Goal: Task Accomplishment & Management: Manage account settings

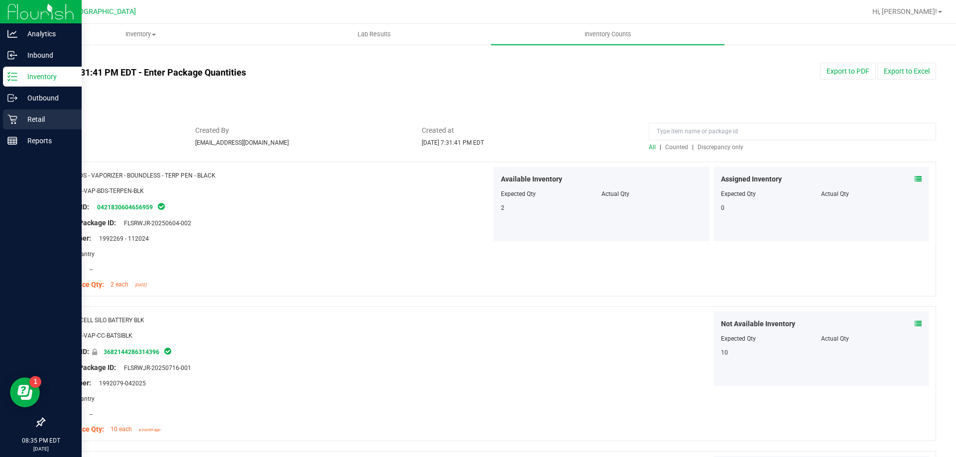
click at [18, 128] on div "Retail" at bounding box center [42, 120] width 79 height 20
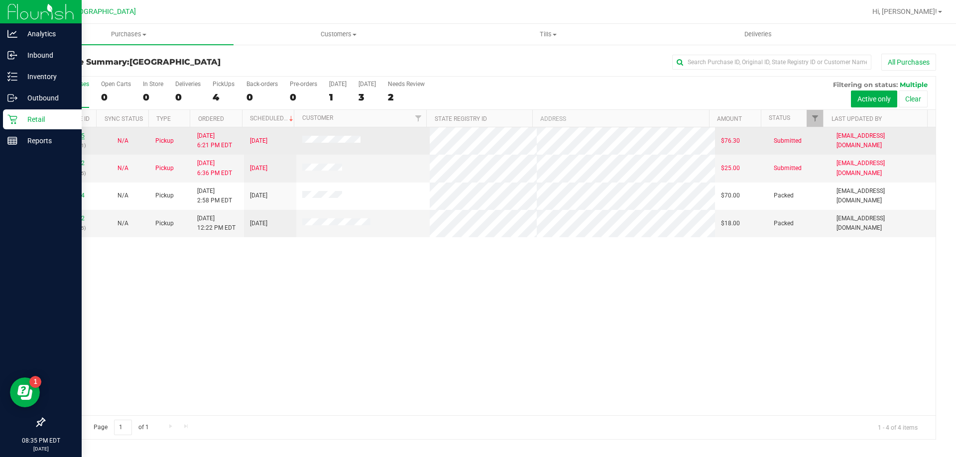
click at [71, 134] on link "11852435" at bounding box center [71, 135] width 28 height 7
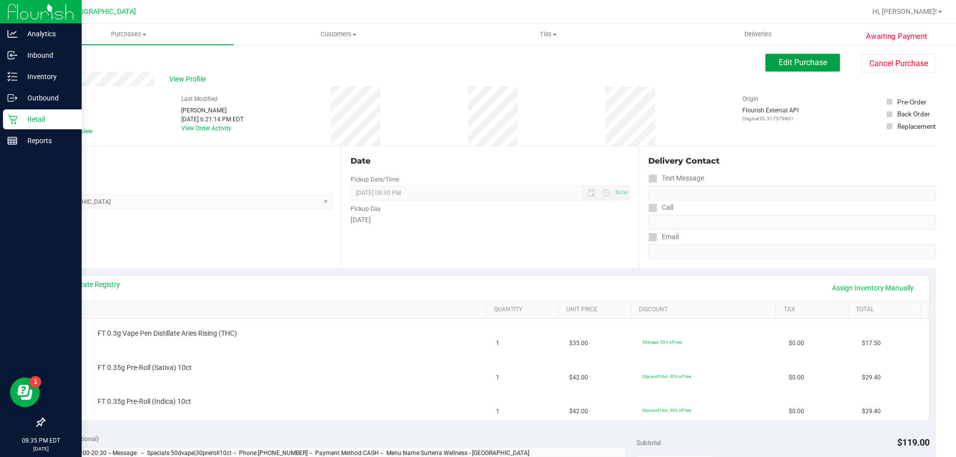
click at [811, 62] on span "Edit Purchase" at bounding box center [803, 62] width 48 height 9
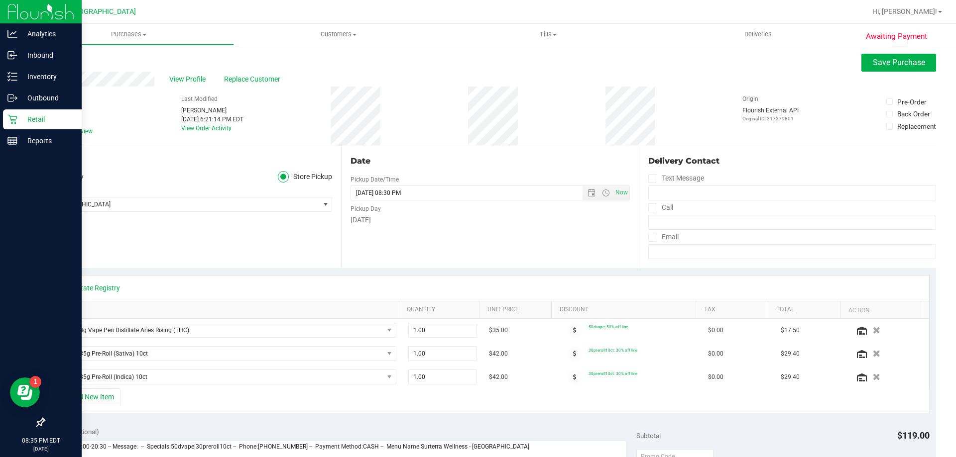
click at [50, 131] on icon at bounding box center [48, 131] width 6 height 0
click at [0, 0] on input "Needs review" at bounding box center [0, 0] width 0 height 0
click at [898, 62] on span "Save Purchase" at bounding box center [899, 62] width 52 height 9
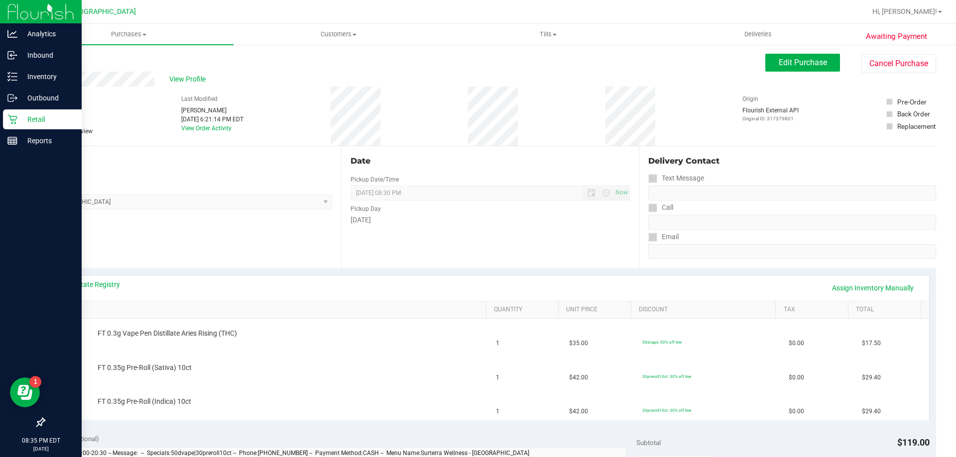
click at [22, 119] on p "Retail" at bounding box center [47, 120] width 60 height 12
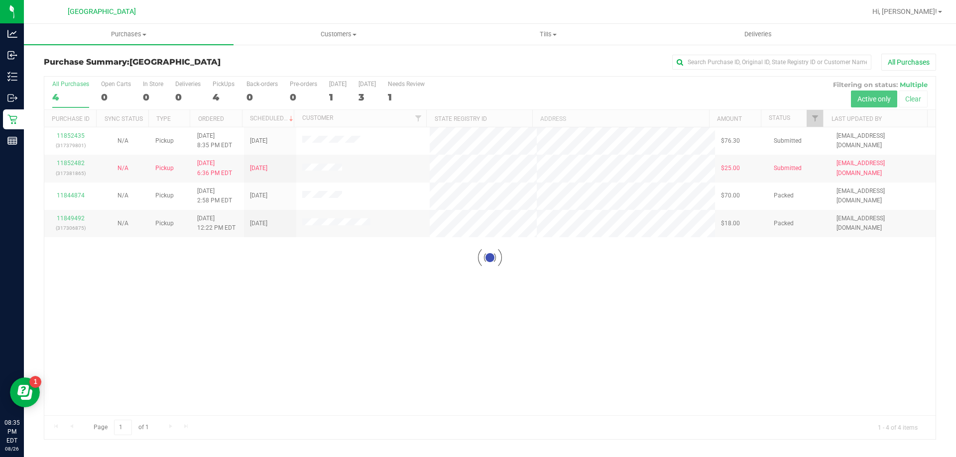
click at [76, 162] on div at bounding box center [489, 258] width 891 height 363
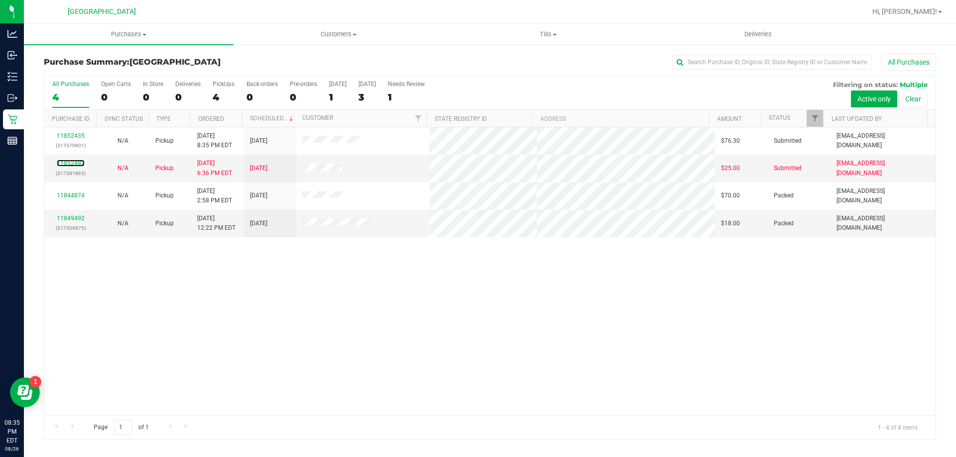
click at [75, 162] on link "11852482" at bounding box center [71, 163] width 28 height 7
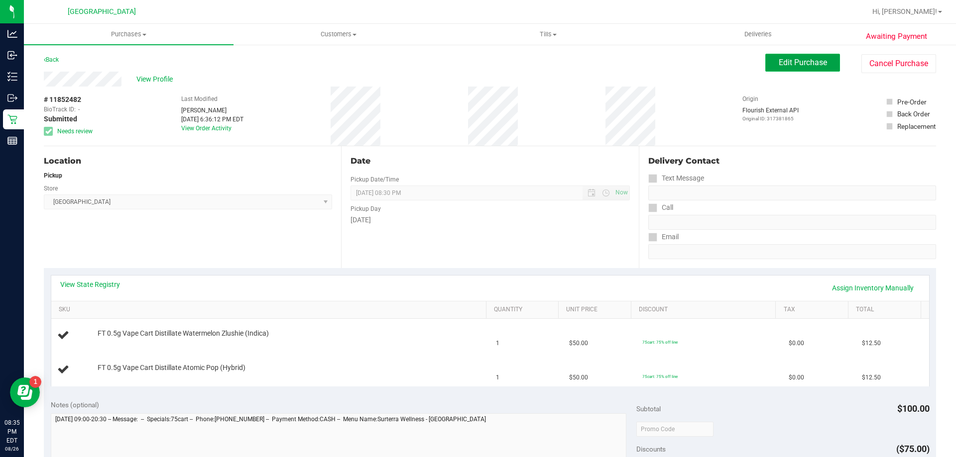
click at [803, 61] on span "Edit Purchase" at bounding box center [803, 62] width 48 height 9
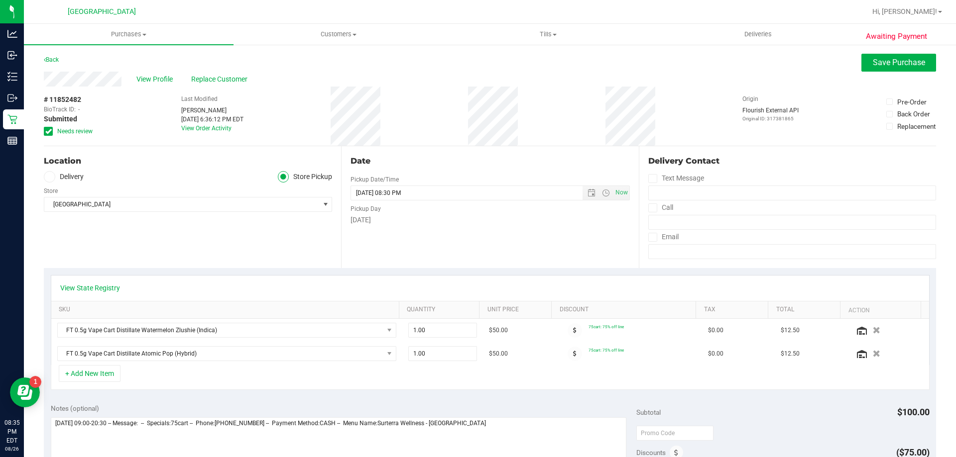
click at [52, 132] on span at bounding box center [48, 131] width 9 height 9
click at [0, 0] on input "Needs review" at bounding box center [0, 0] width 0 height 0
click at [874, 63] on span "Save Purchase" at bounding box center [899, 62] width 52 height 9
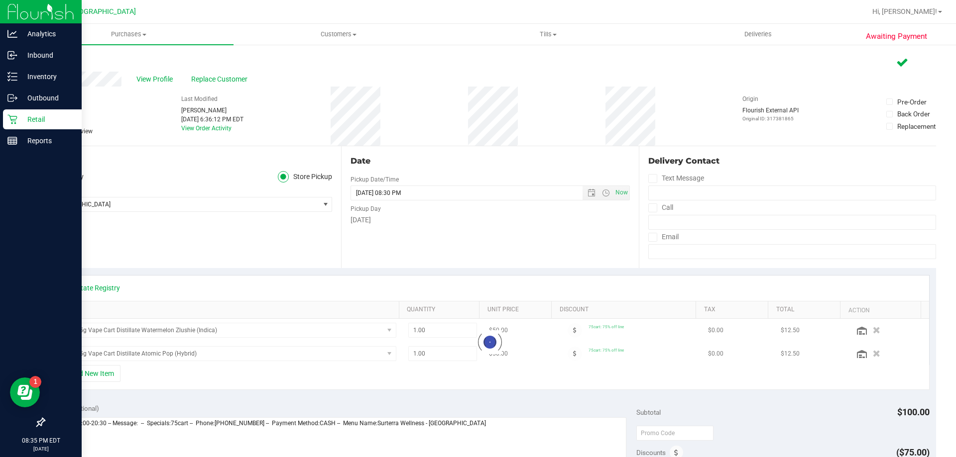
click at [26, 123] on p "Retail" at bounding box center [47, 120] width 60 height 12
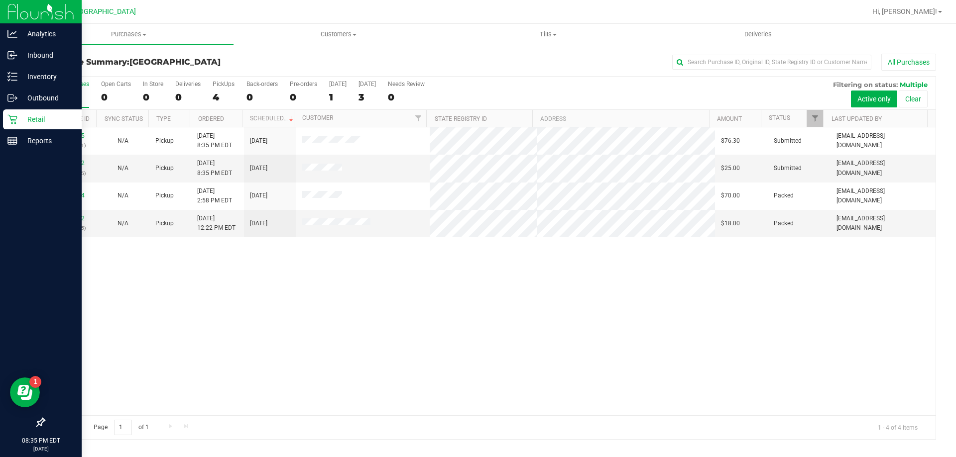
click at [21, 118] on p "Retail" at bounding box center [47, 120] width 60 height 12
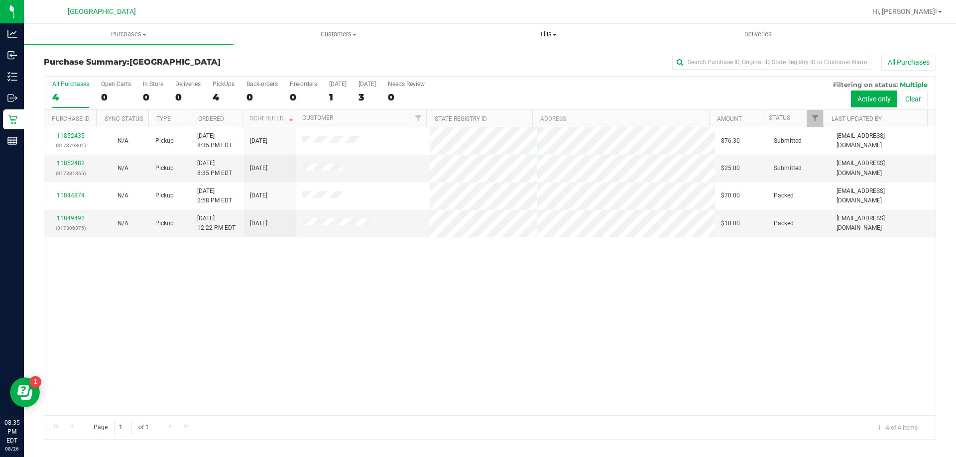
click at [558, 40] on uib-tab-heading "Tills Manage tills Reconcile e-payments" at bounding box center [548, 34] width 209 height 20
click at [467, 54] on li "Manage tills" at bounding box center [548, 60] width 210 height 12
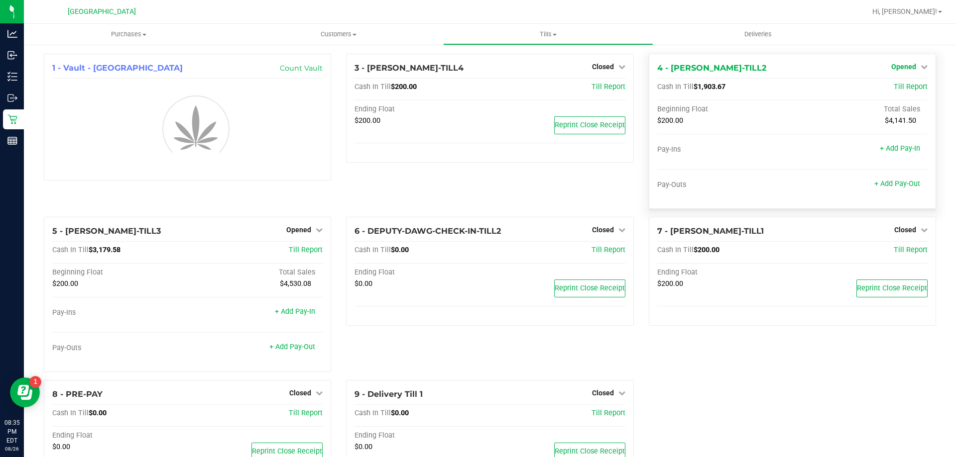
click at [912, 66] on link "Opened" at bounding box center [909, 67] width 36 height 8
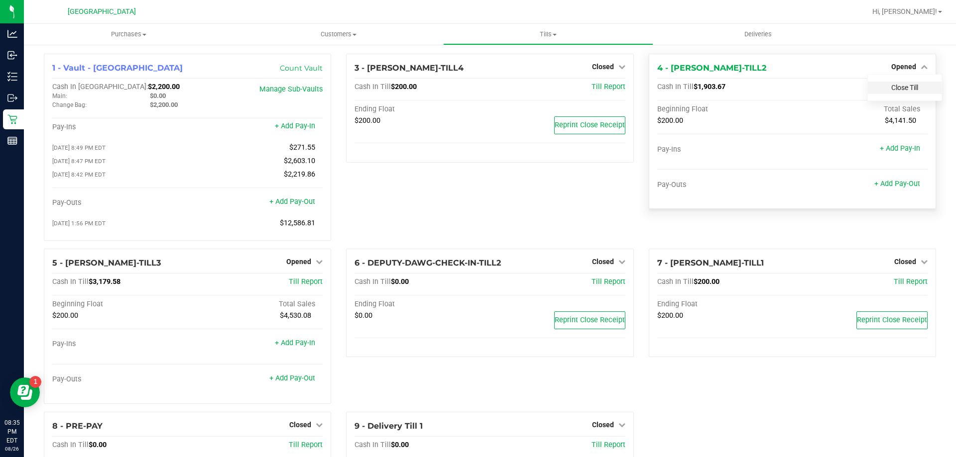
click at [898, 91] on link "Close Till" at bounding box center [904, 88] width 27 height 8
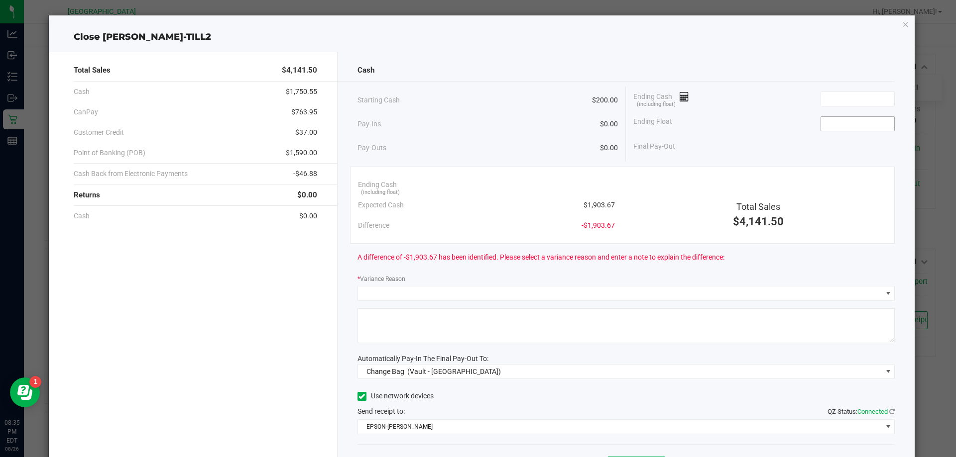
click at [846, 122] on input at bounding box center [857, 124] width 73 height 14
type input "$200.00"
click at [458, 362] on span "Automatically Pay-In The Final Pay-Out To:" at bounding box center [422, 359] width 131 height 8
click at [451, 368] on span "(Vault - [GEOGRAPHIC_DATA])" at bounding box center [454, 372] width 94 height 8
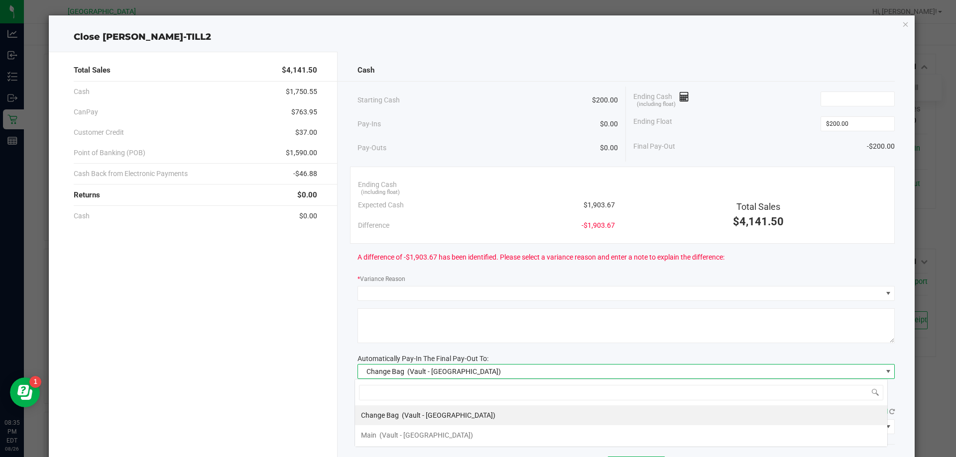
scroll to position [15, 533]
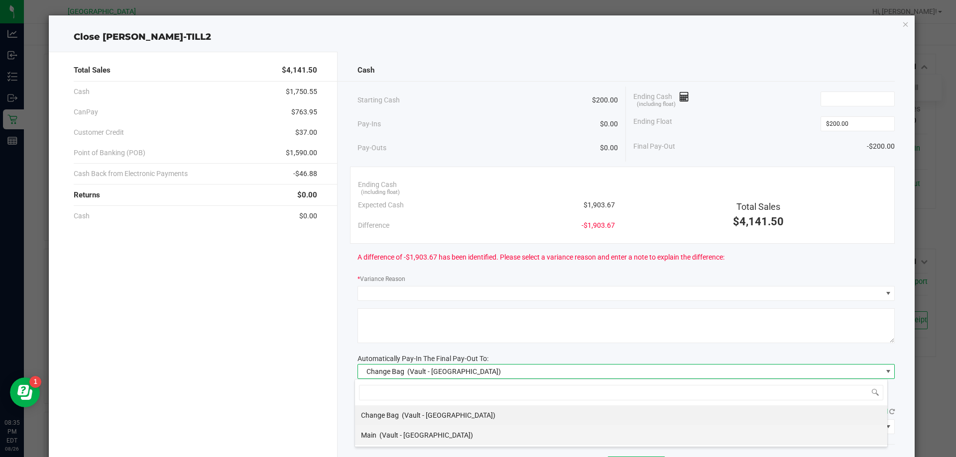
click at [406, 437] on span "(Vault - [GEOGRAPHIC_DATA])" at bounding box center [426, 436] width 94 height 8
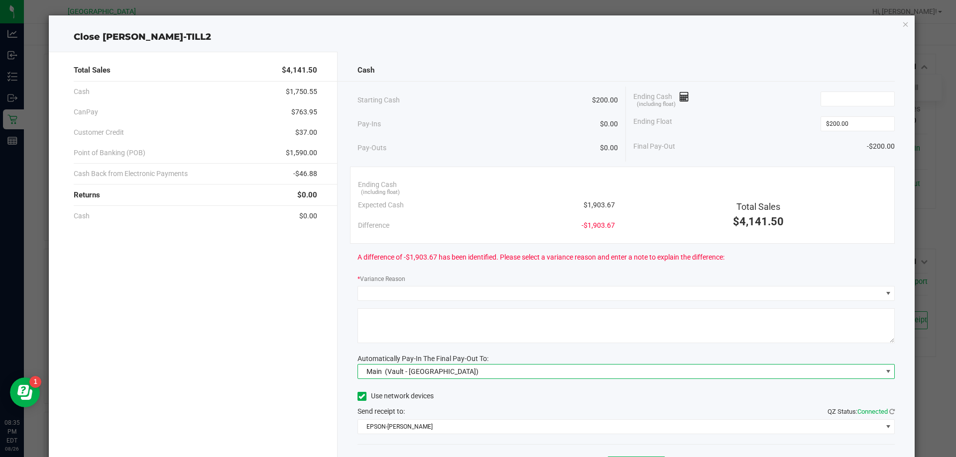
click at [754, 126] on div "Ending Float $200.00" at bounding box center [763, 124] width 261 height 25
drag, startPoint x: 440, startPoint y: 71, endPoint x: 511, endPoint y: 85, distance: 72.5
click at [440, 71] on div "Cash" at bounding box center [626, 70] width 538 height 21
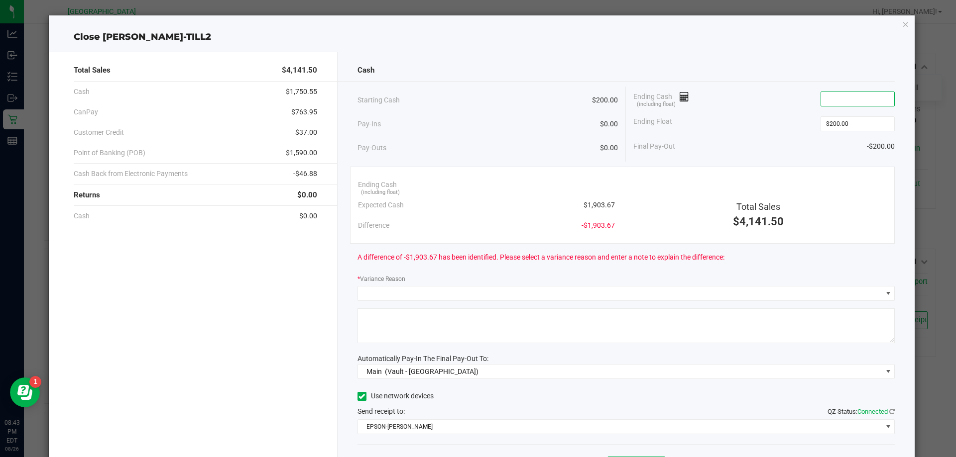
click at [828, 97] on input at bounding box center [857, 99] width 73 height 14
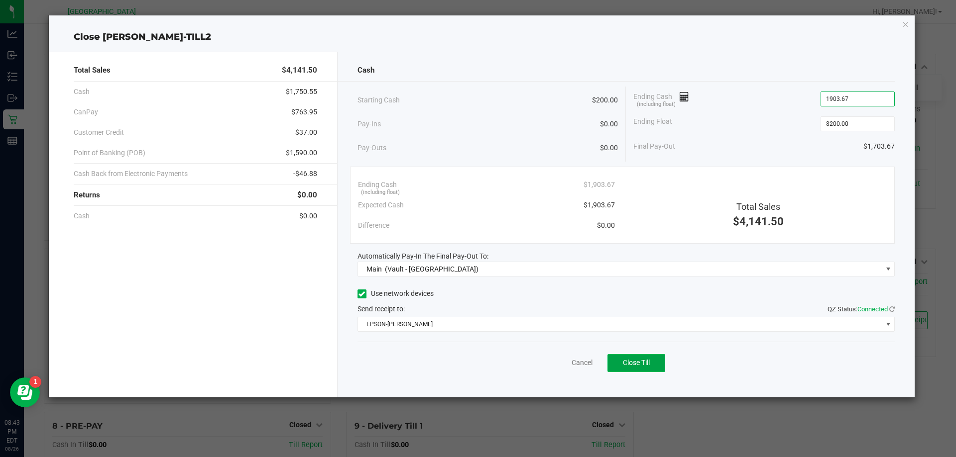
type input "$1,903.67"
click at [636, 361] on span "Close Till" at bounding box center [636, 363] width 27 height 8
click at [551, 359] on link "Dismiss" at bounding box center [560, 363] width 24 height 10
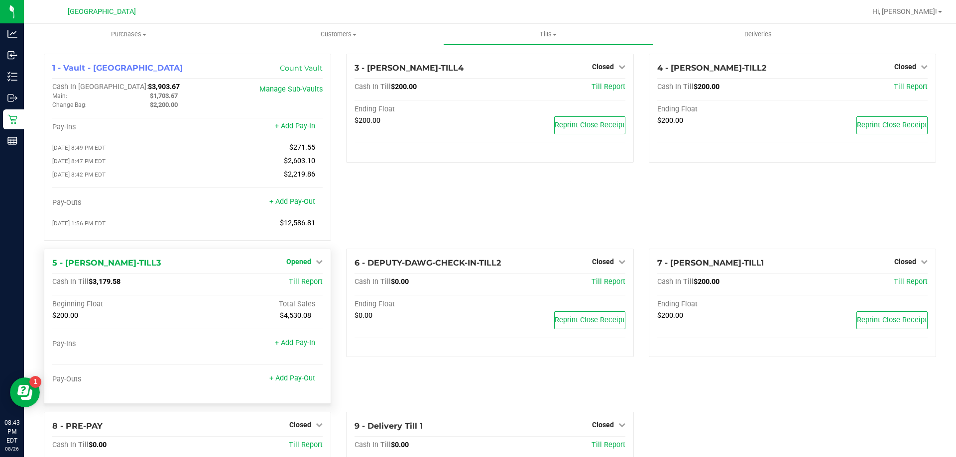
click at [316, 261] on icon at bounding box center [319, 261] width 7 height 7
click at [300, 284] on link "Close Till" at bounding box center [300, 282] width 27 height 8
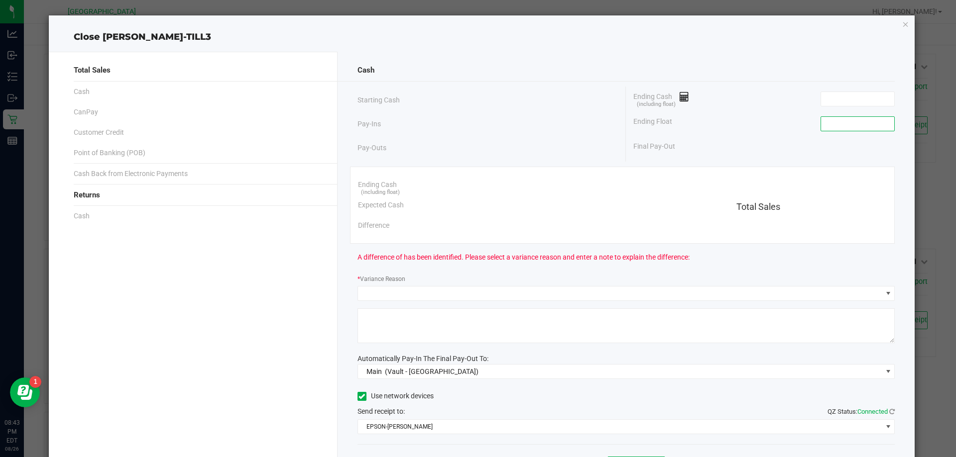
click at [833, 124] on input at bounding box center [857, 124] width 73 height 14
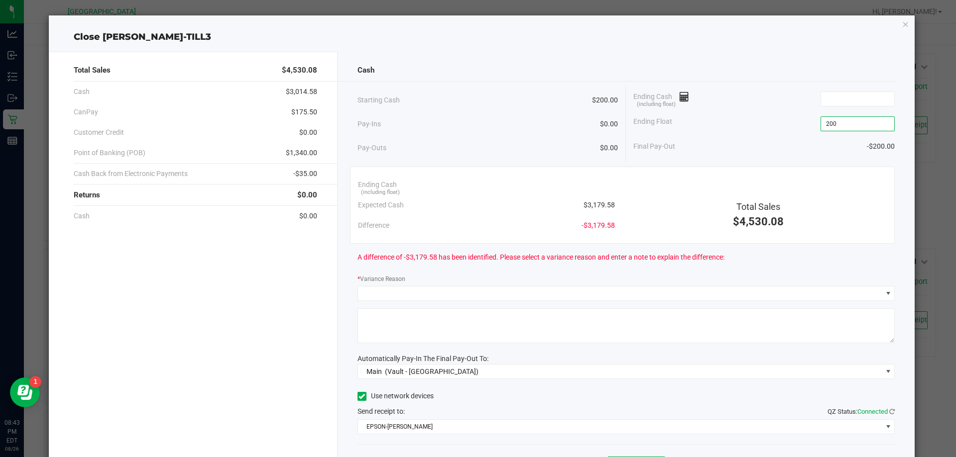
type input "$200.00"
click at [764, 272] on div "Cash Starting Cash $200.00 Pay-Ins $0.00 Pay-Outs $0.00 Ending Cash (including …" at bounding box center [626, 276] width 577 height 449
drag, startPoint x: 460, startPoint y: 82, endPoint x: 484, endPoint y: 82, distance: 24.4
click at [460, 82] on div "Cash Starting Cash $200.00 Pay-Ins $0.00 Pay-Outs $0.00 Ending Cash (including …" at bounding box center [626, 276] width 577 height 449
click at [821, 100] on input at bounding box center [857, 99] width 73 height 14
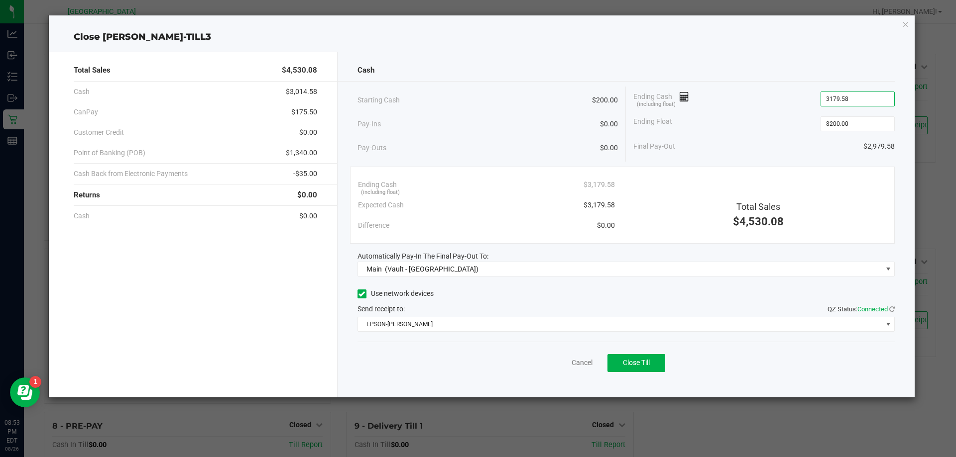
type input "$3,179.58"
click at [741, 137] on div "Final Pay-Out $2,979.58" at bounding box center [763, 146] width 261 height 20
click at [634, 362] on span "Close Till" at bounding box center [636, 363] width 27 height 8
click at [222, 42] on div "Close [PERSON_NAME]-TILL3" at bounding box center [482, 36] width 866 height 13
click at [559, 360] on link "Dismiss" at bounding box center [560, 363] width 24 height 10
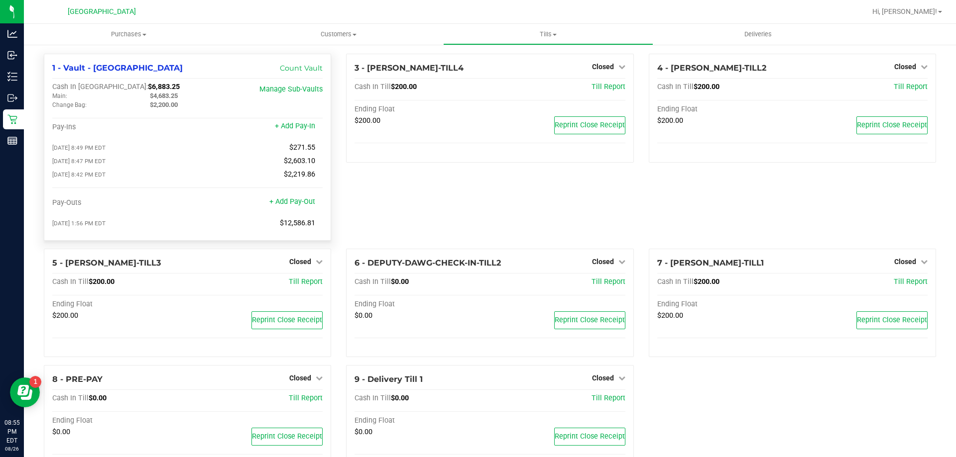
drag, startPoint x: 146, startPoint y: 87, endPoint x: 102, endPoint y: 87, distance: 44.8
click at [102, 87] on div "Cash In Vault: $6,883.25" at bounding box center [142, 87] width 180 height 9
copy span "6,883.25"
click at [549, 33] on span "Tills" at bounding box center [548, 34] width 209 height 9
click at [485, 69] on span "Reconcile e-payments" at bounding box center [492, 72] width 99 height 8
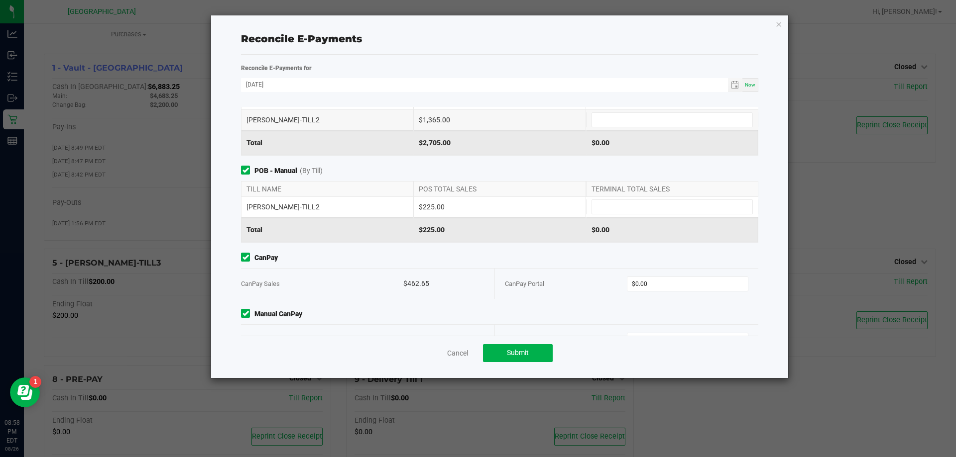
scroll to position [77, 0]
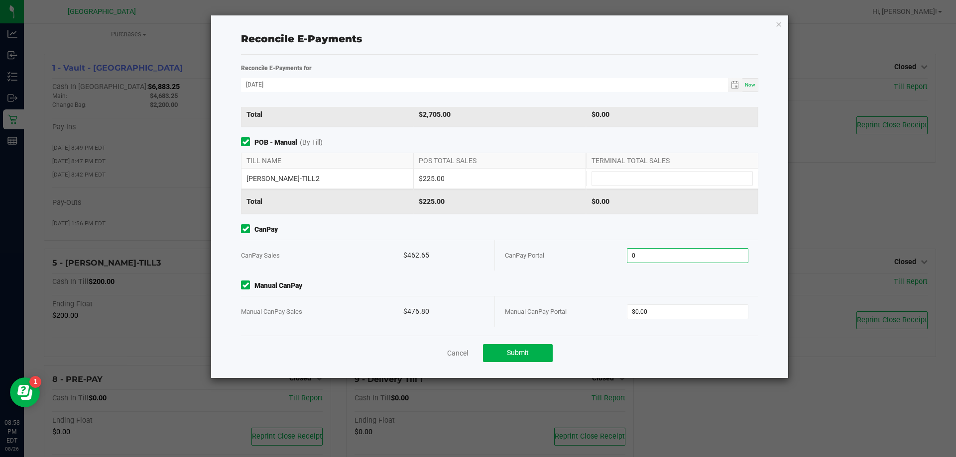
click at [667, 253] on input "0" at bounding box center [687, 256] width 121 height 14
type input "$462.65"
click at [657, 309] on input "0" at bounding box center [687, 312] width 121 height 14
type input "$499.30"
click at [662, 335] on div "A difference of $22.50 has been identified. Please note the reason for the diff…" at bounding box center [499, 332] width 532 height 10
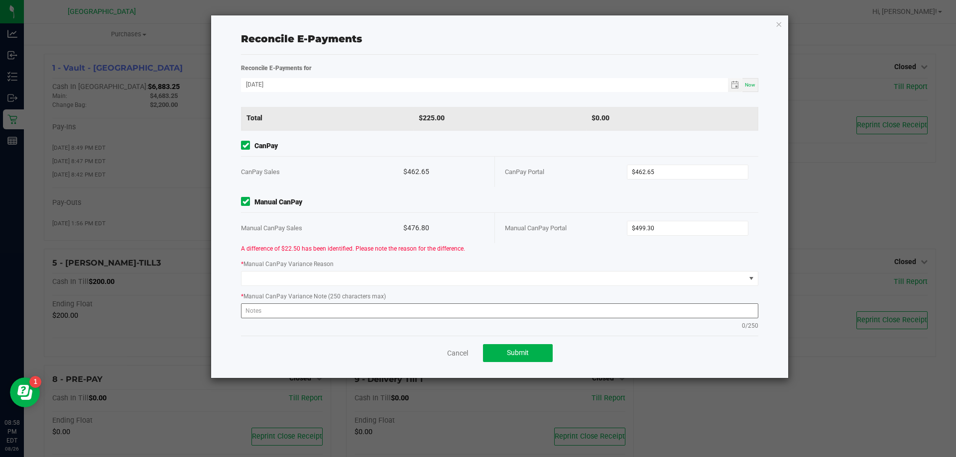
scroll to position [169, 0]
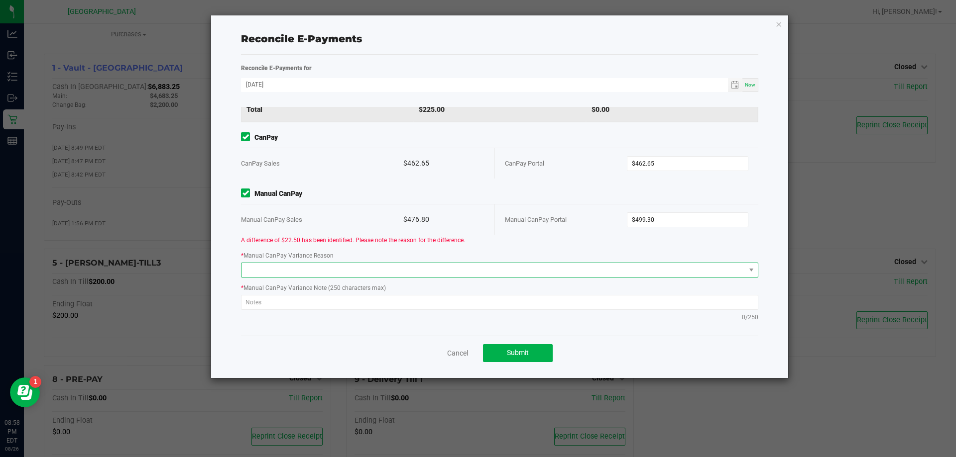
click at [439, 272] on span at bounding box center [493, 270] width 504 height 14
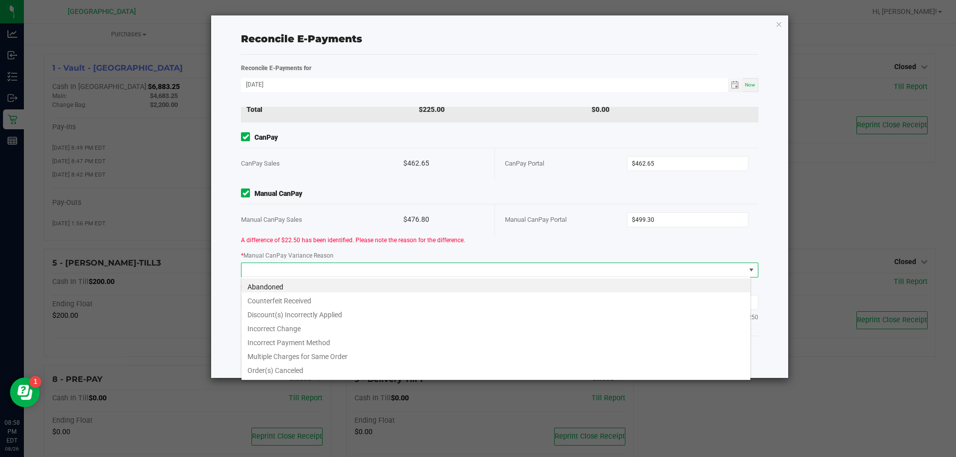
scroll to position [15, 510]
click at [324, 338] on li "Incorrect Payment Method" at bounding box center [495, 342] width 509 height 14
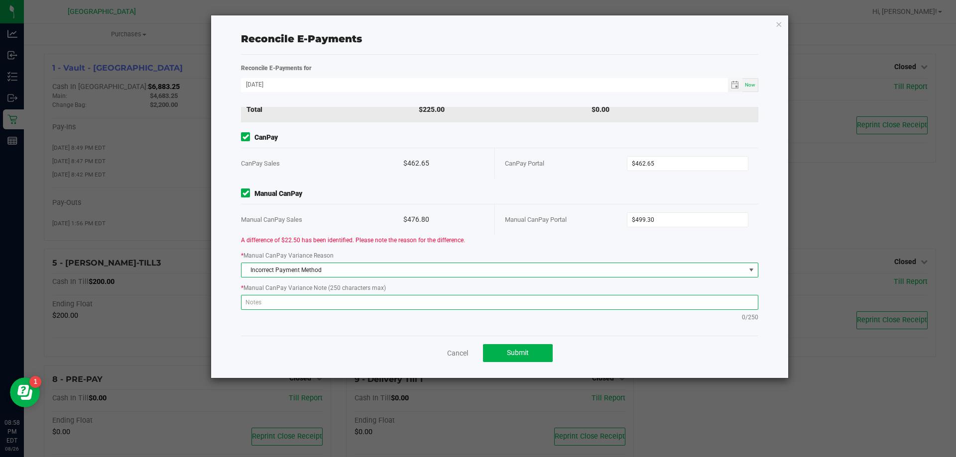
click at [319, 302] on textarea at bounding box center [499, 302] width 517 height 15
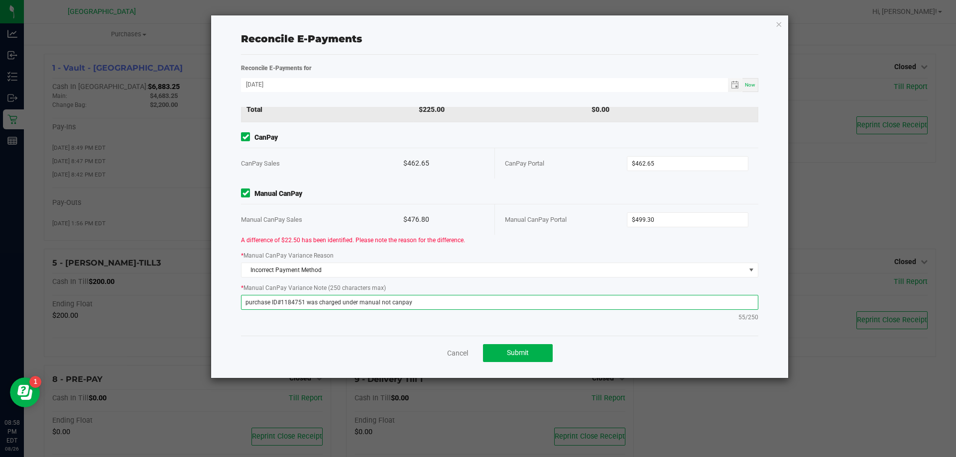
scroll to position [0, 0]
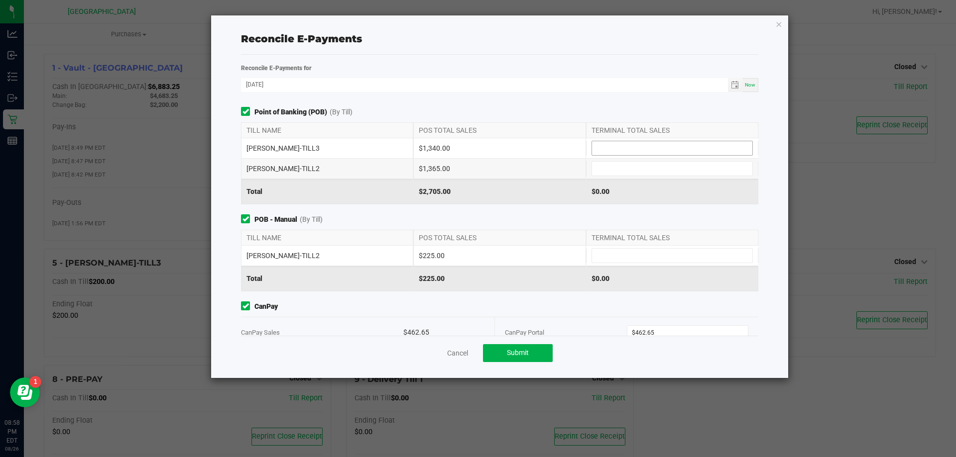
type textarea "purchase ID#1184751 was charged under manual not canpay"
click at [618, 144] on input at bounding box center [672, 148] width 160 height 14
type input "$1,340.00"
click at [565, 116] on span "Point of Banking (POB) (By [PERSON_NAME])" at bounding box center [499, 112] width 517 height 10
click at [600, 164] on input at bounding box center [672, 169] width 160 height 14
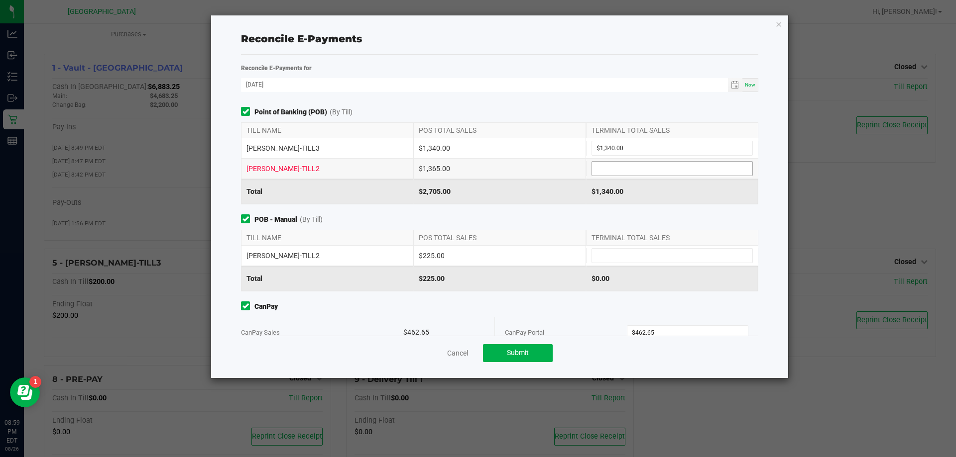
click at [607, 170] on input at bounding box center [672, 169] width 160 height 14
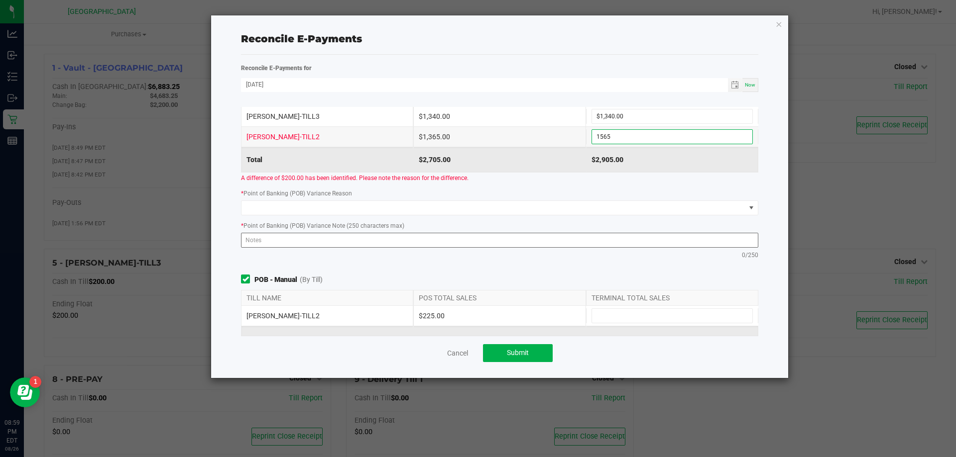
scroll to position [50, 0]
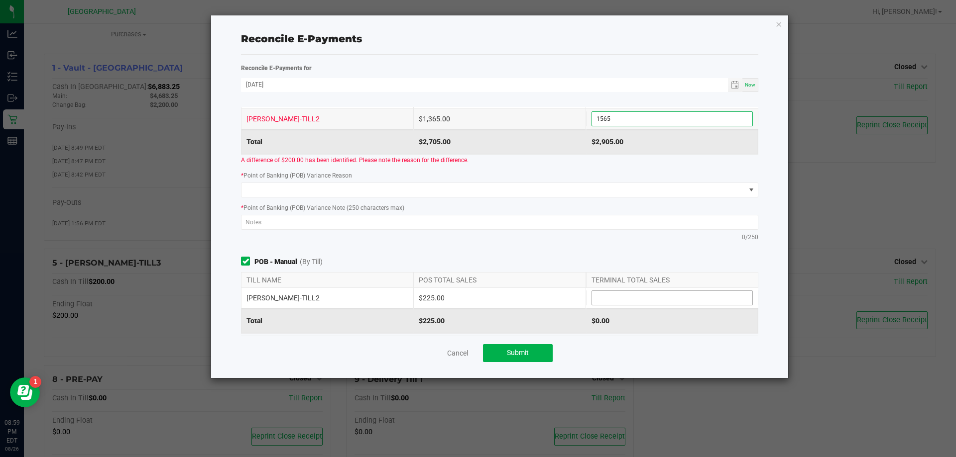
type input "$1,565.00"
click at [628, 297] on input at bounding box center [672, 298] width 160 height 14
type input "$200.00"
click at [620, 246] on div "Point of Banking (POB) (By Till) TILL NAME POS TOTAL SALES TERMINAL TOTAL SALES…" at bounding box center [499, 152] width 532 height 190
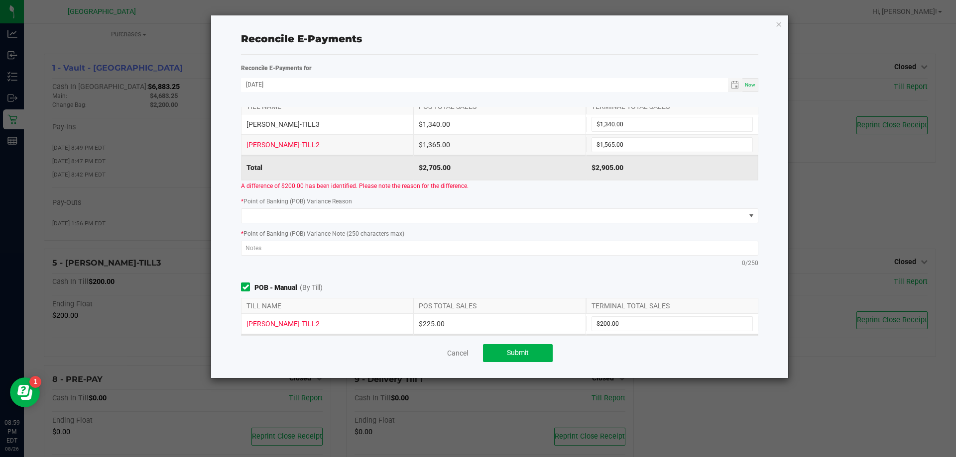
scroll to position [0, 0]
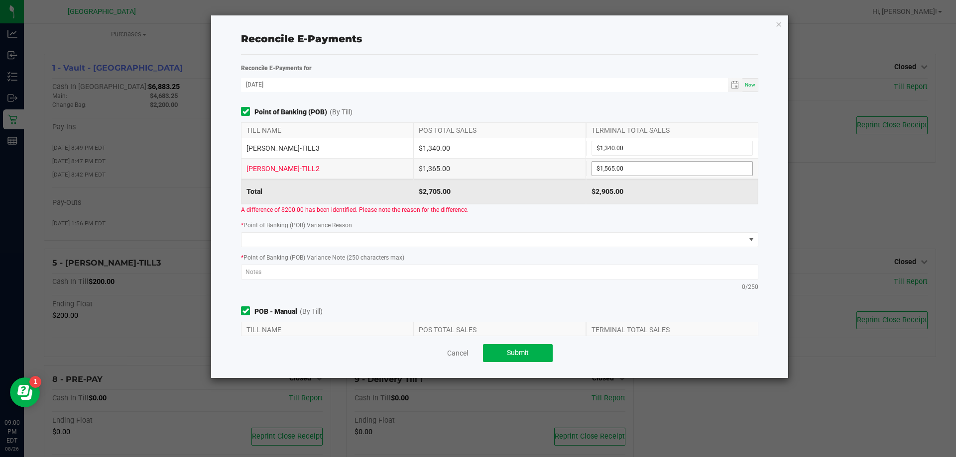
type input "1565"
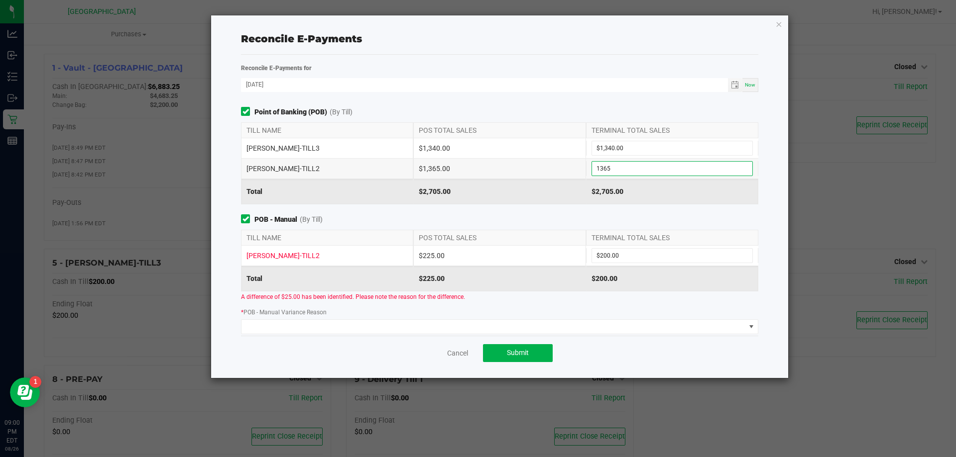
type input "$1,365.00"
click at [563, 300] on div "A difference of $25.00 has been identified. Please note the reason for the diff…" at bounding box center [499, 297] width 532 height 10
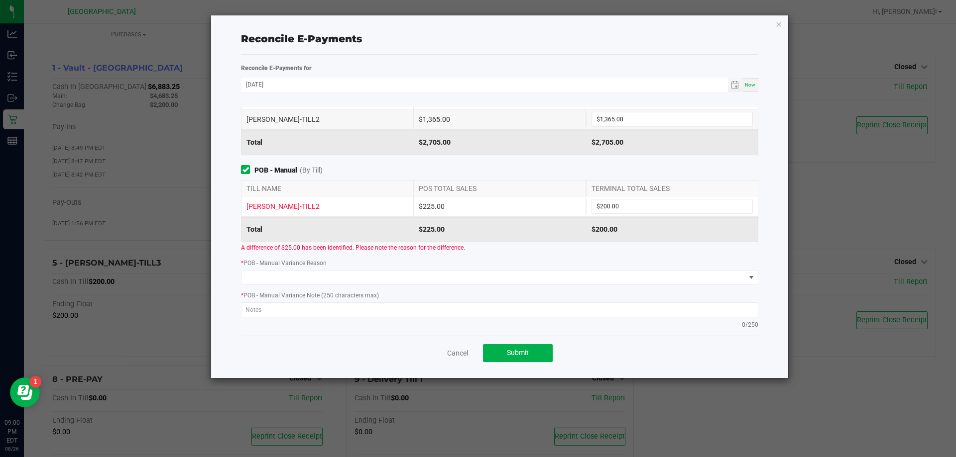
scroll to position [50, 0]
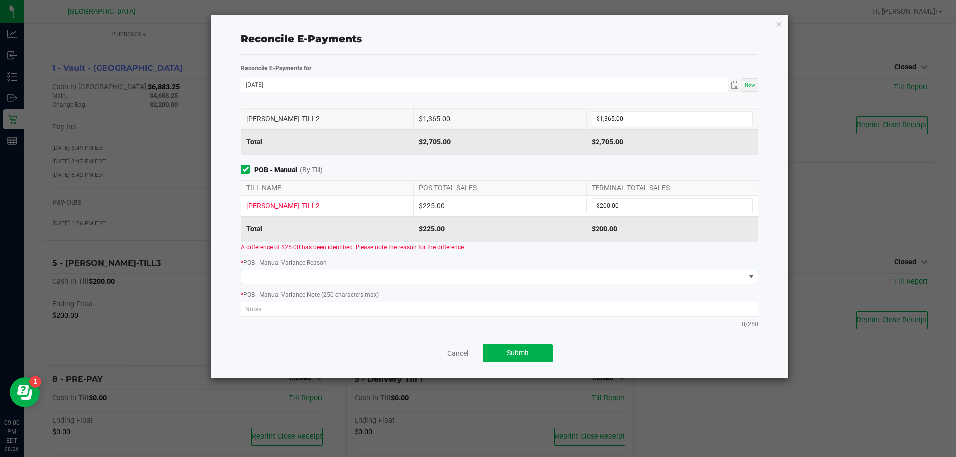
click at [747, 279] on span at bounding box center [751, 277] width 8 height 8
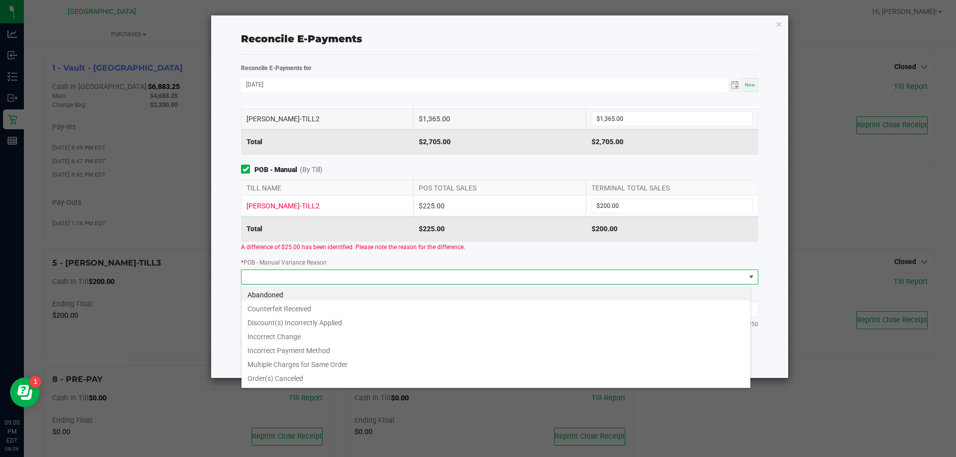
scroll to position [15, 510]
click at [345, 346] on li "Incorrect Payment Method" at bounding box center [495, 349] width 509 height 14
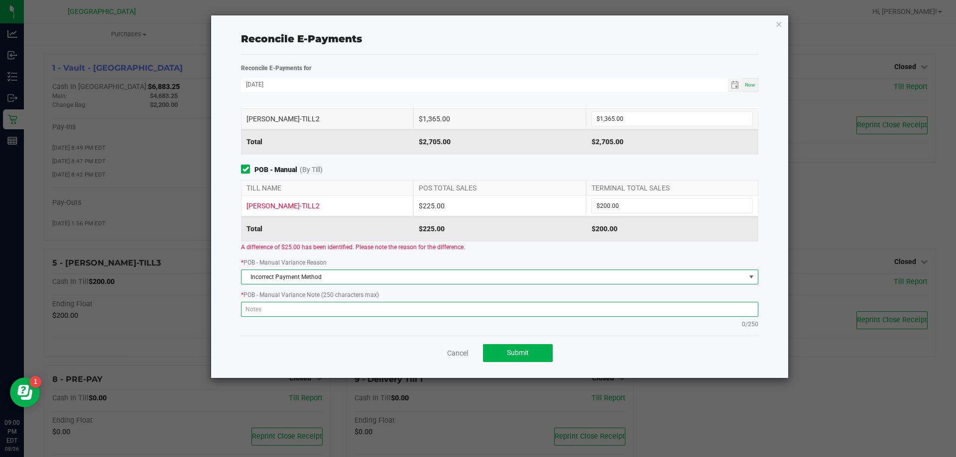
click at [375, 306] on textarea at bounding box center [499, 309] width 517 height 15
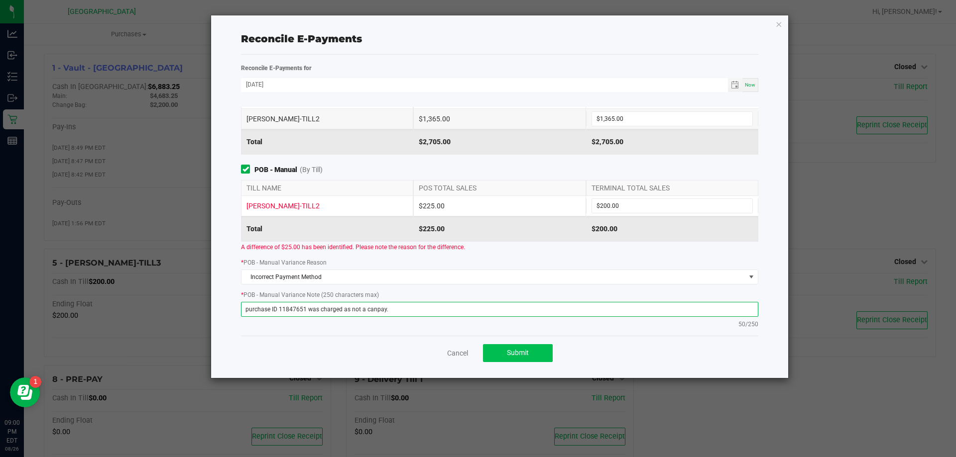
type textarea "purchase ID 11847651 was charged as not a canpay."
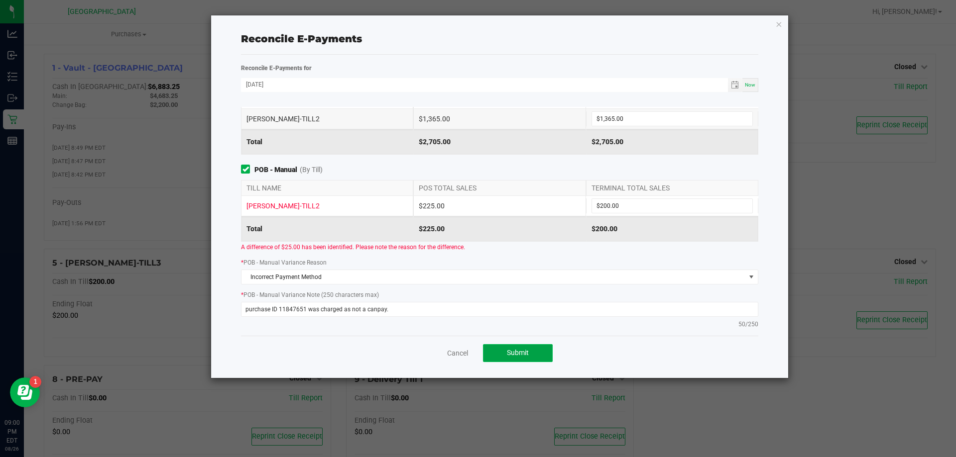
click at [507, 350] on span "Submit" at bounding box center [518, 353] width 22 height 8
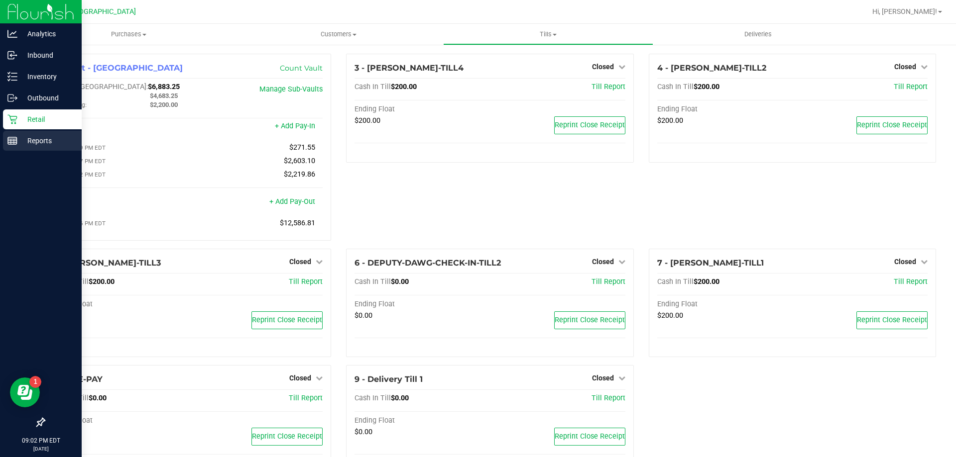
click at [30, 144] on p "Reports" at bounding box center [47, 141] width 60 height 12
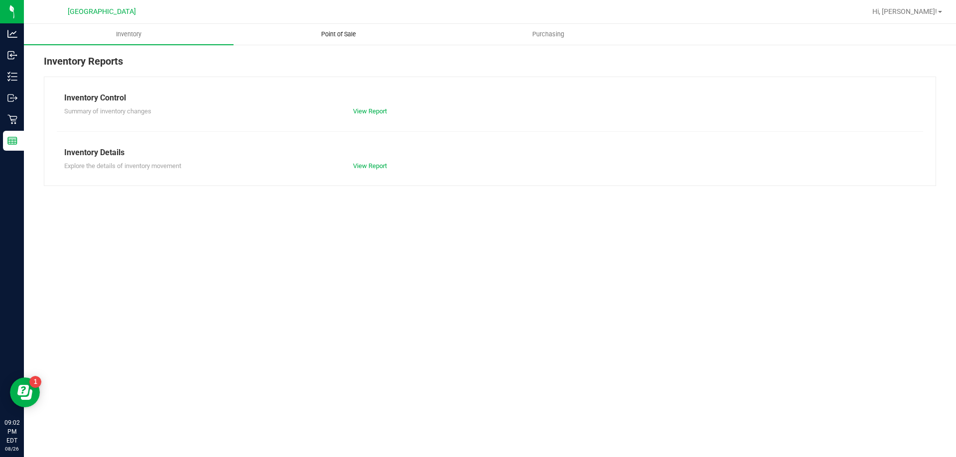
click at [325, 29] on uib-tab-heading "Point of Sale" at bounding box center [338, 34] width 209 height 20
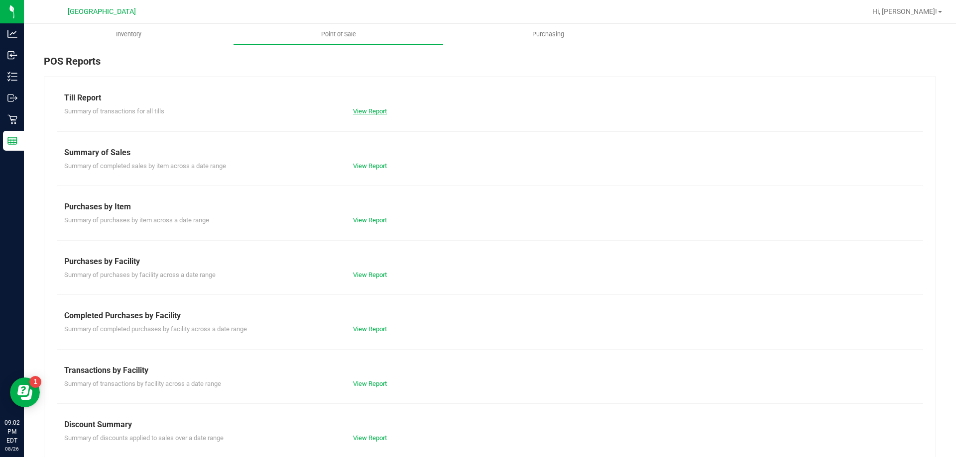
click at [372, 108] on link "View Report" at bounding box center [370, 111] width 34 height 7
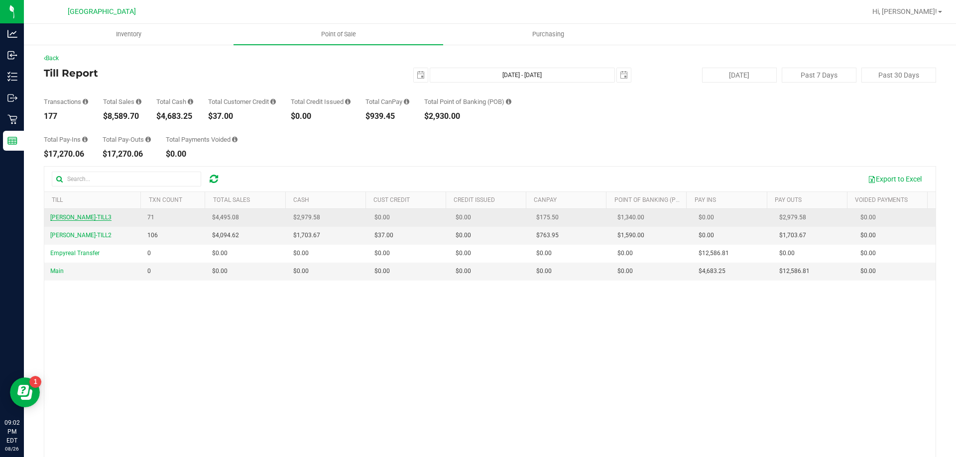
click at [72, 216] on span "[PERSON_NAME]-TILL3" at bounding box center [80, 217] width 61 height 7
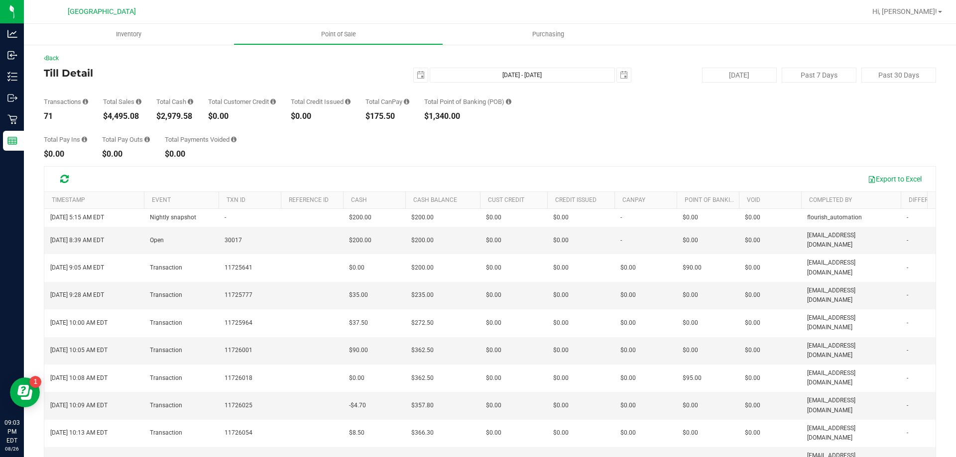
click at [390, 198] on th "Cash" at bounding box center [374, 200] width 62 height 17
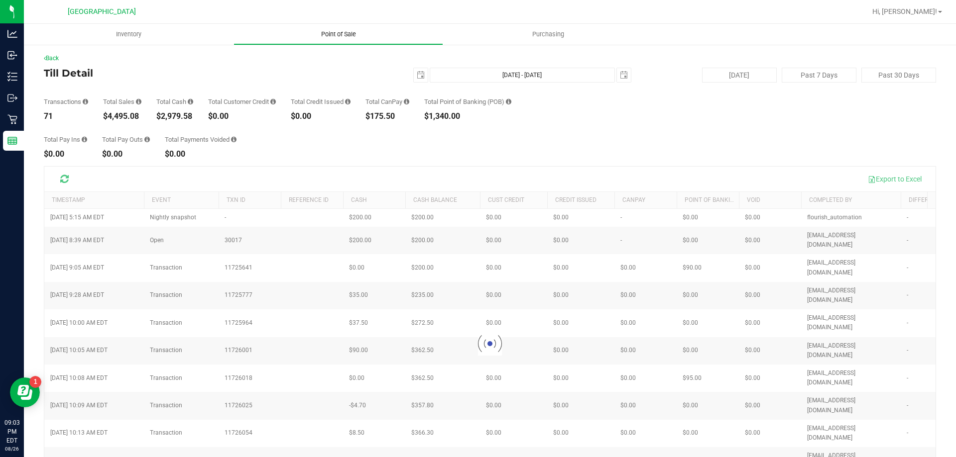
click at [345, 34] on span "Point of Sale" at bounding box center [339, 34] width 62 height 9
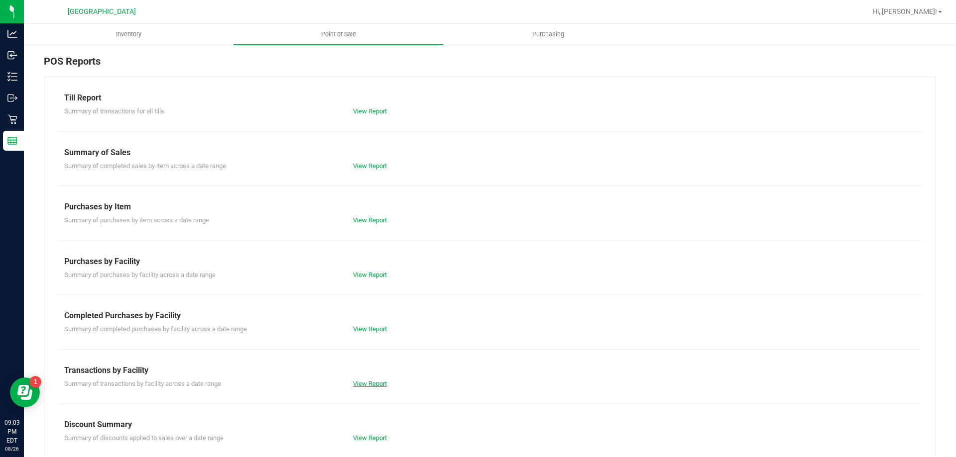
click at [361, 380] on link "View Report" at bounding box center [370, 383] width 34 height 7
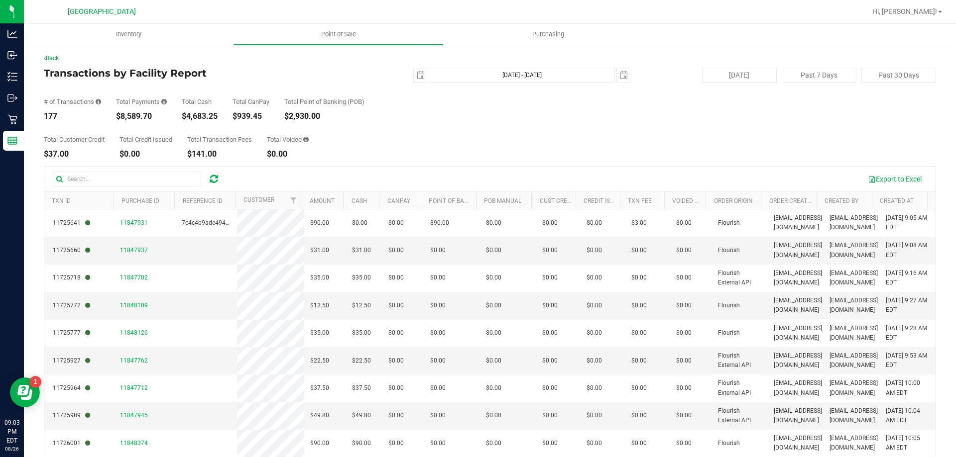
click at [281, 200] on th "Customer" at bounding box center [268, 200] width 66 height 17
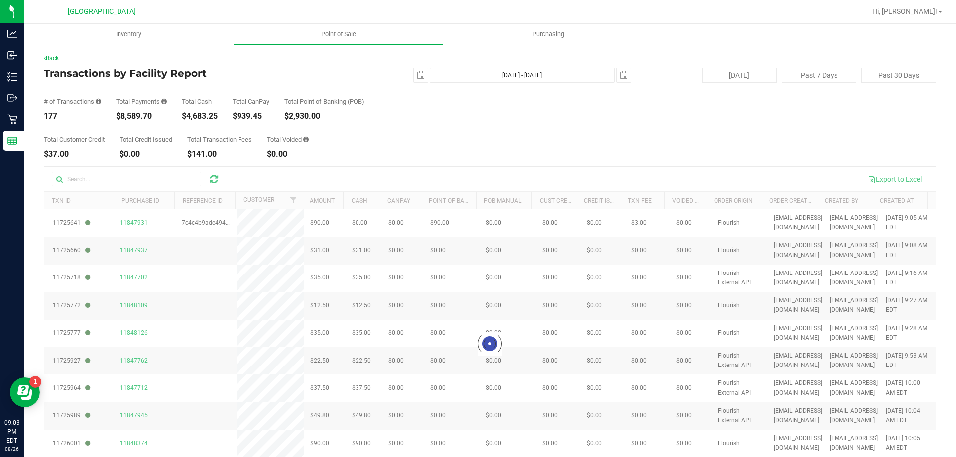
click at [323, 198] on div at bounding box center [489, 344] width 891 height 355
click at [337, 200] on div at bounding box center [489, 344] width 891 height 355
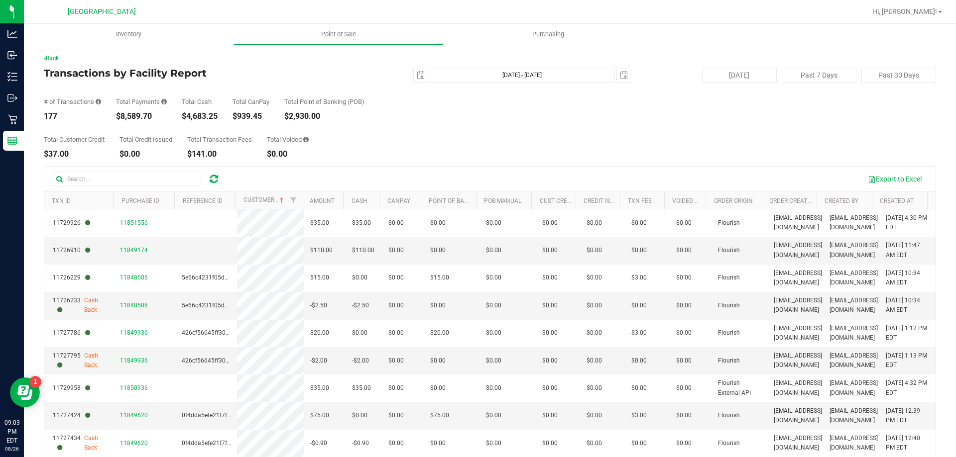
click at [336, 201] on th "Amount" at bounding box center [322, 200] width 41 height 17
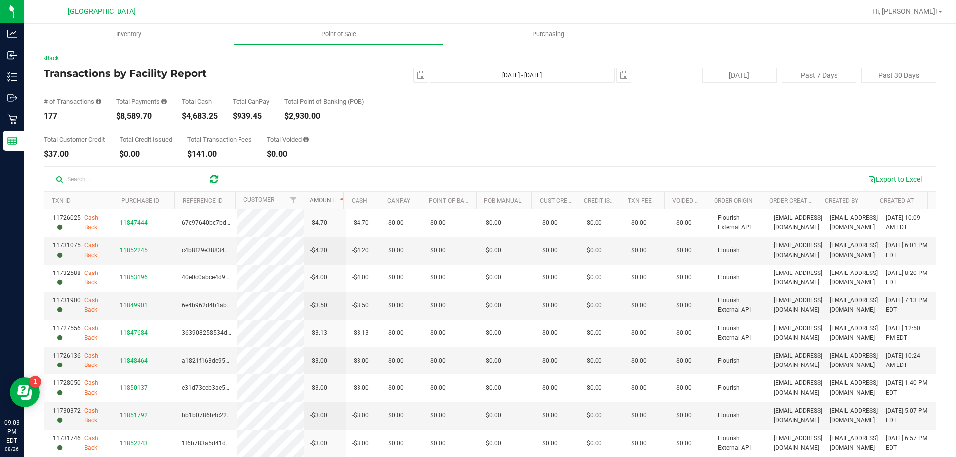
click at [338, 201] on span at bounding box center [342, 201] width 8 height 8
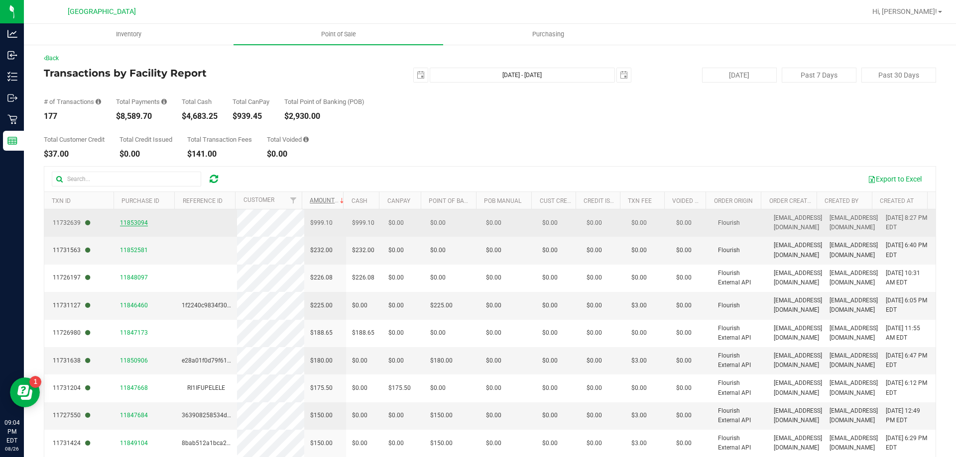
click at [125, 222] on span "11853094" at bounding box center [134, 223] width 28 height 7
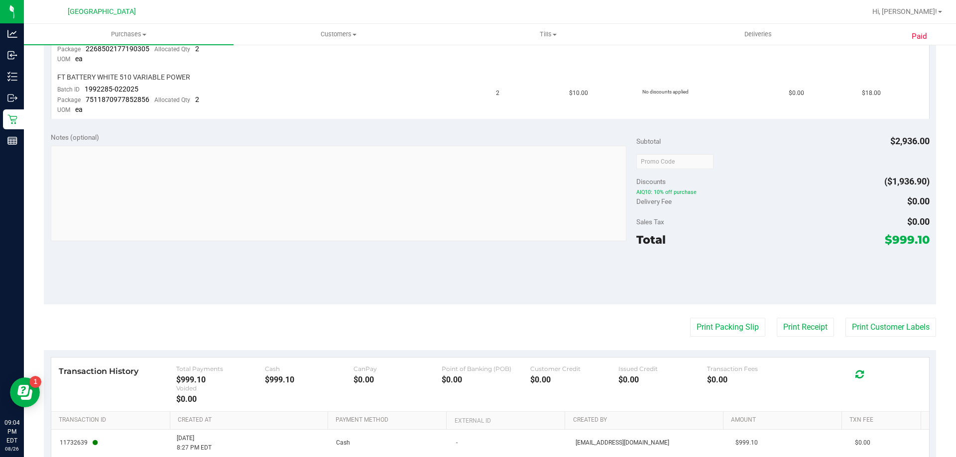
scroll to position [1934, 0]
drag, startPoint x: 887, startPoint y: 140, endPoint x: 921, endPoint y: 142, distance: 34.4
click at [921, 142] on span "$2,936.00" at bounding box center [909, 141] width 39 height 10
copy span "2,936.00"
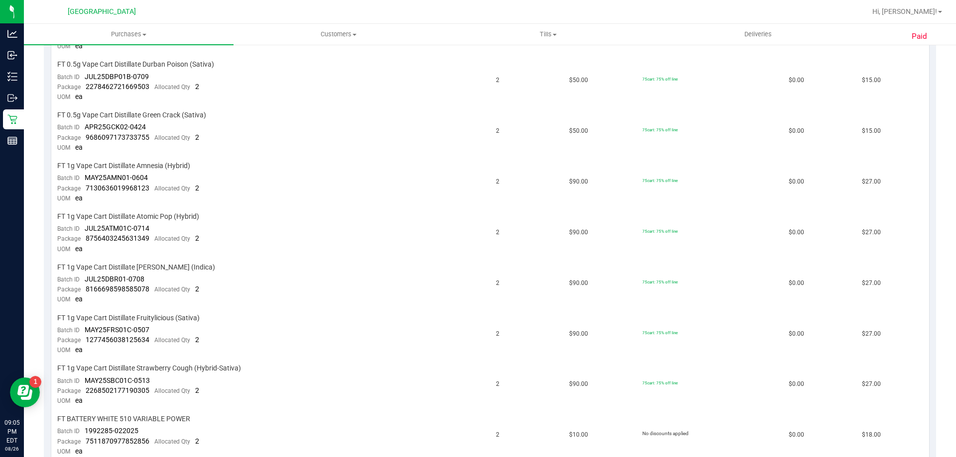
scroll to position [1941, 0]
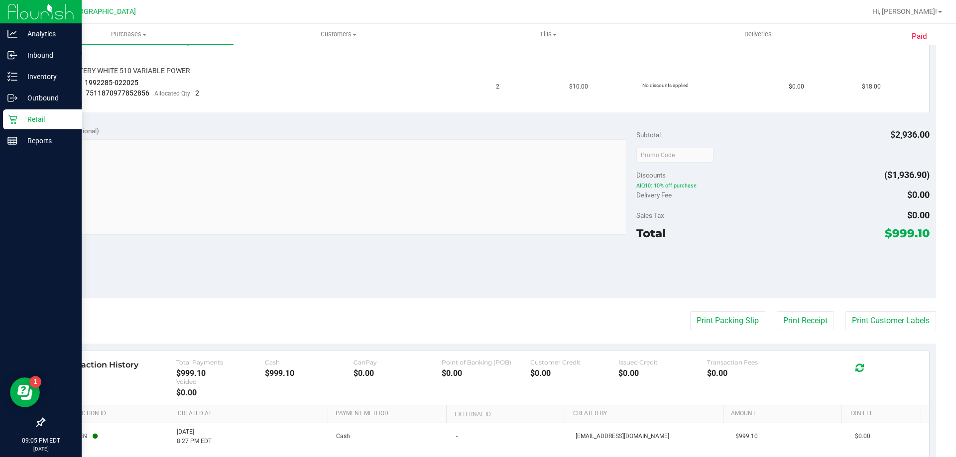
click at [32, 125] on p "Retail" at bounding box center [47, 120] width 60 height 12
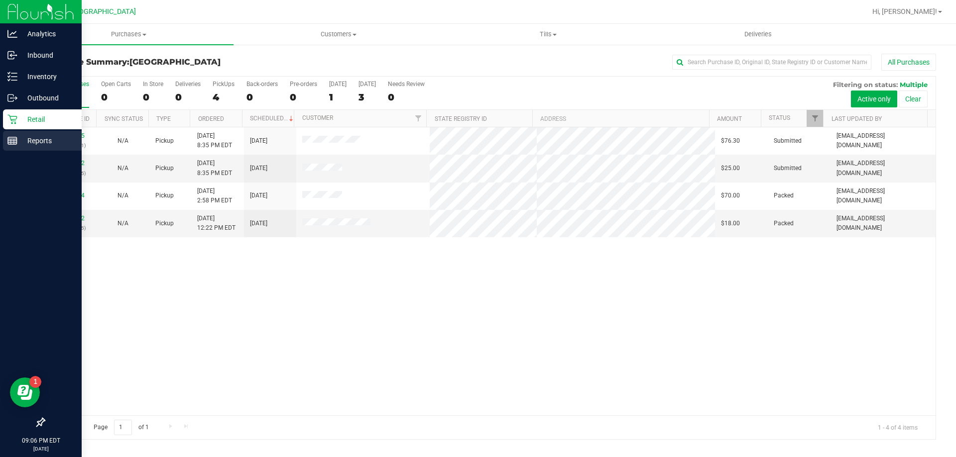
click at [29, 144] on p "Reports" at bounding box center [47, 141] width 60 height 12
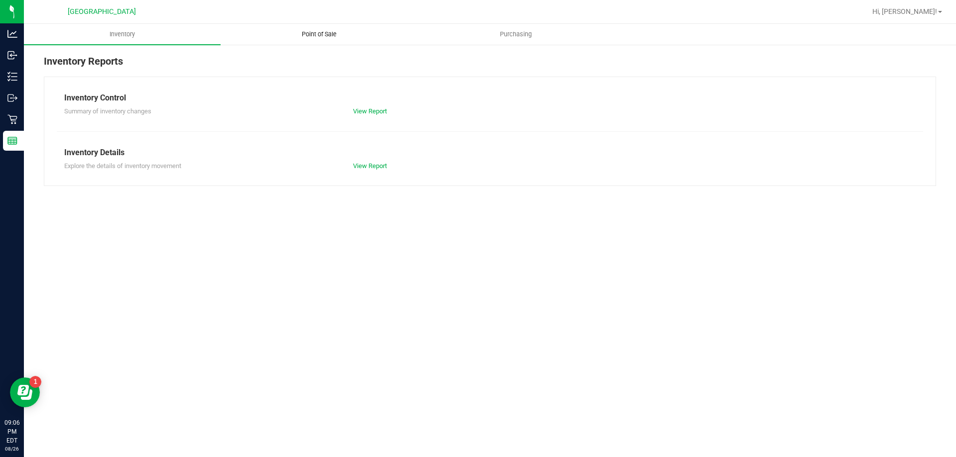
click at [327, 38] on span "Point of Sale" at bounding box center [319, 34] width 62 height 9
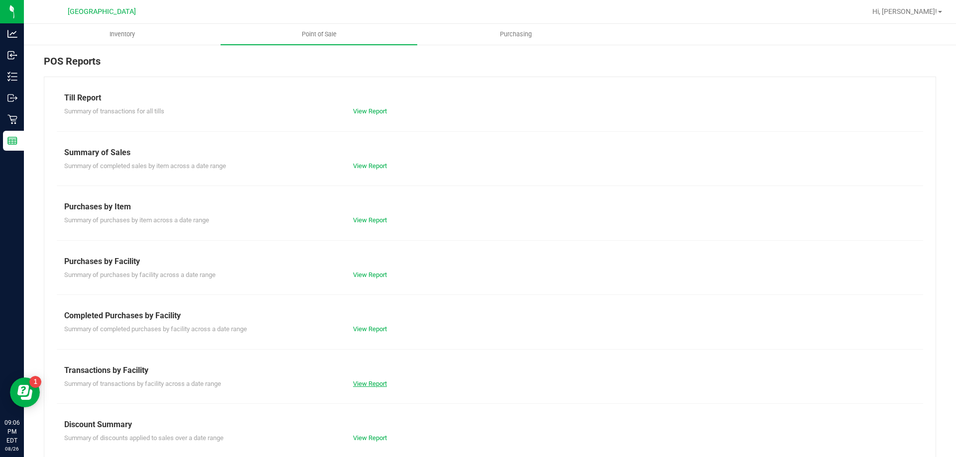
click at [364, 385] on link "View Report" at bounding box center [370, 383] width 34 height 7
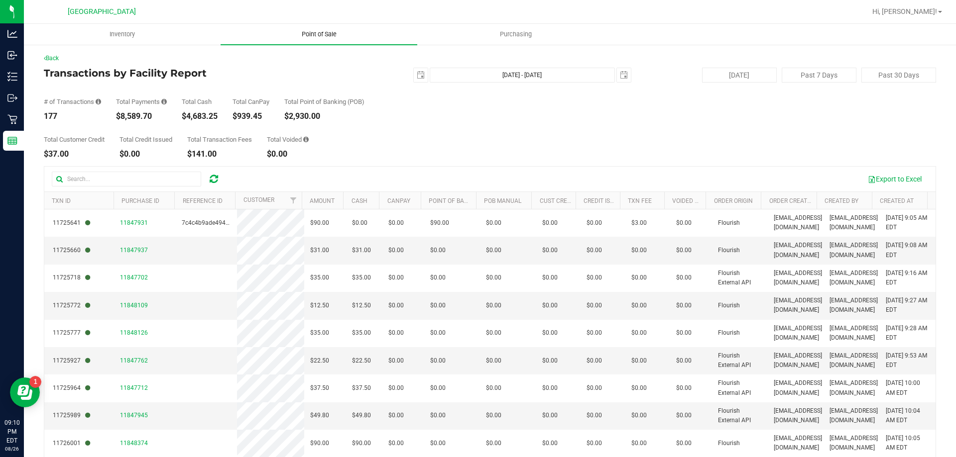
click at [340, 29] on uib-tab-heading "Point of Sale" at bounding box center [319, 34] width 197 height 21
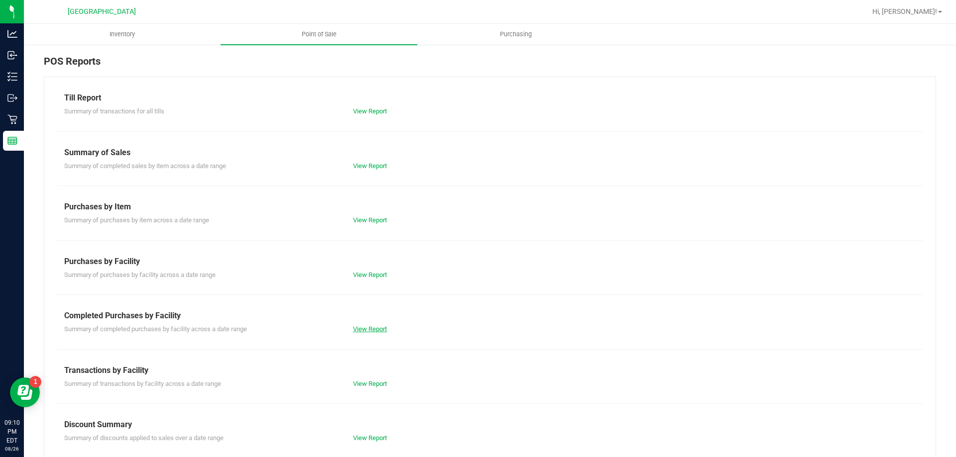
click at [374, 328] on link "View Report" at bounding box center [370, 329] width 34 height 7
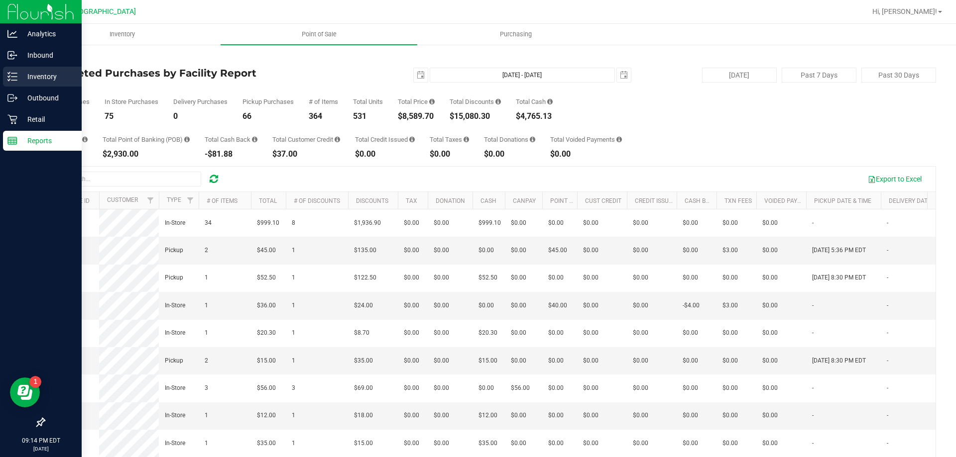
click at [37, 76] on p "Inventory" at bounding box center [47, 77] width 60 height 12
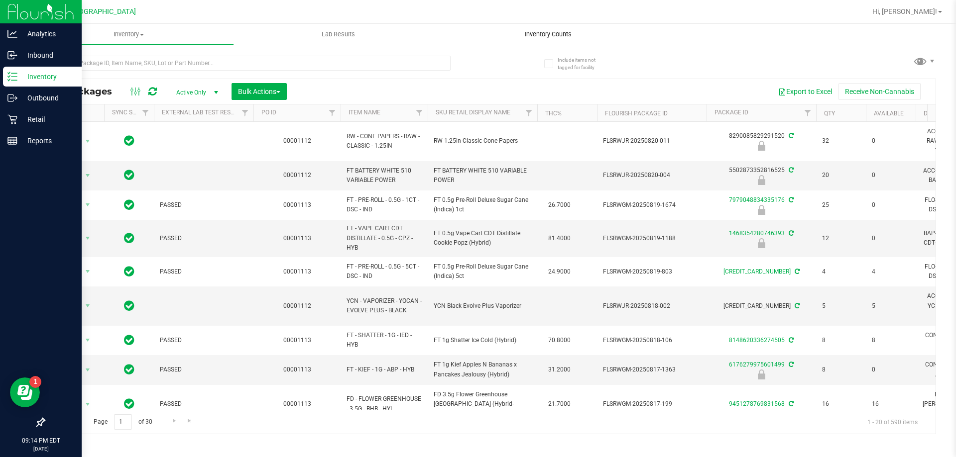
click at [537, 32] on span "Inventory Counts" at bounding box center [548, 34] width 74 height 9
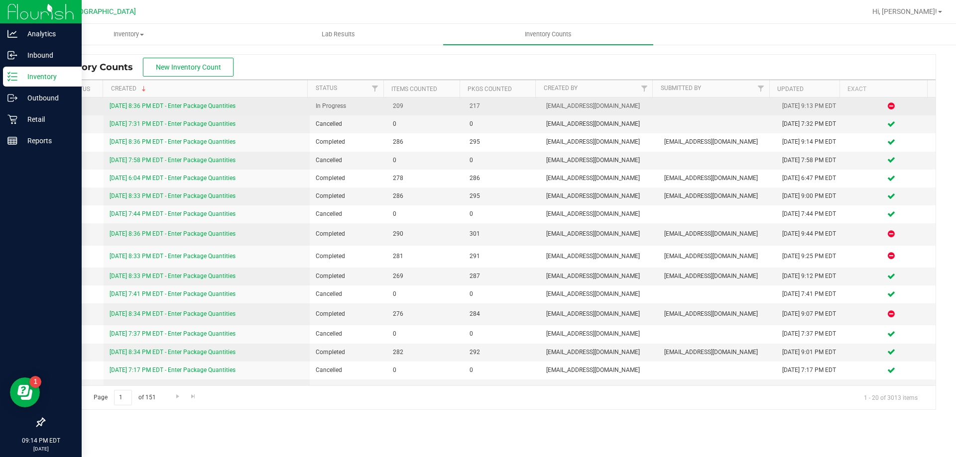
click at [188, 106] on link "[DATE] 8:36 PM EDT - Enter Package Quantities" at bounding box center [173, 106] width 126 height 7
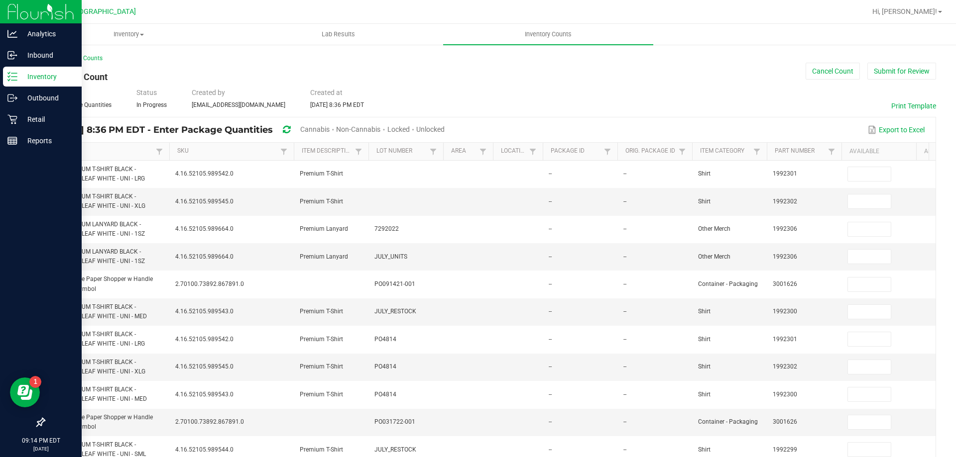
click at [336, 124] on div "Cannabis" at bounding box center [318, 130] width 36 height 18
click at [330, 127] on span "Cannabis" at bounding box center [314, 129] width 29 height 8
type input "7"
type input "4"
type input "0"
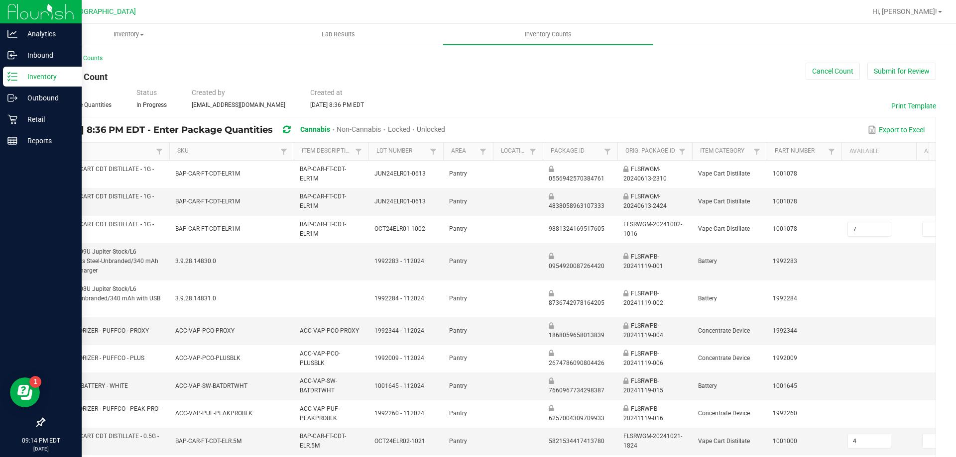
click at [445, 125] on span "Unlocked" at bounding box center [431, 129] width 28 height 8
type input "1"
type input "3"
type input "1"
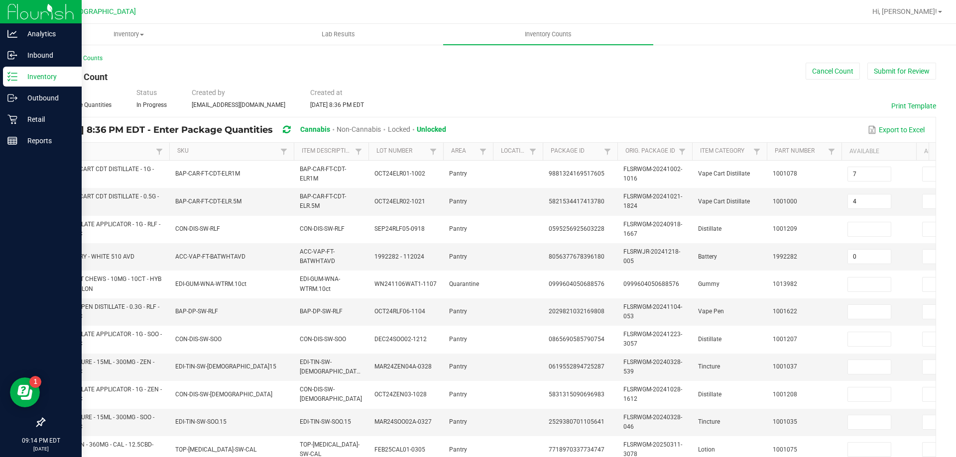
click at [128, 148] on link "Item" at bounding box center [103, 151] width 100 height 8
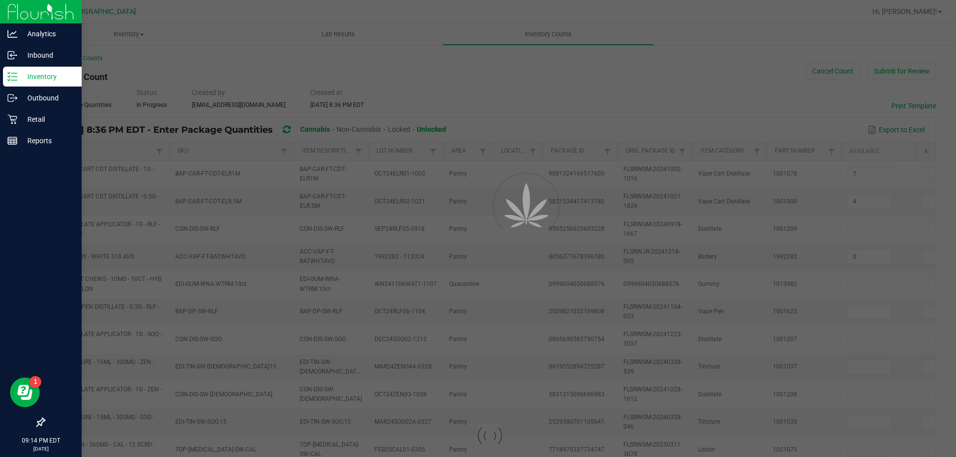
type input "17"
type input "2"
type input "16"
type input "0"
type input "7"
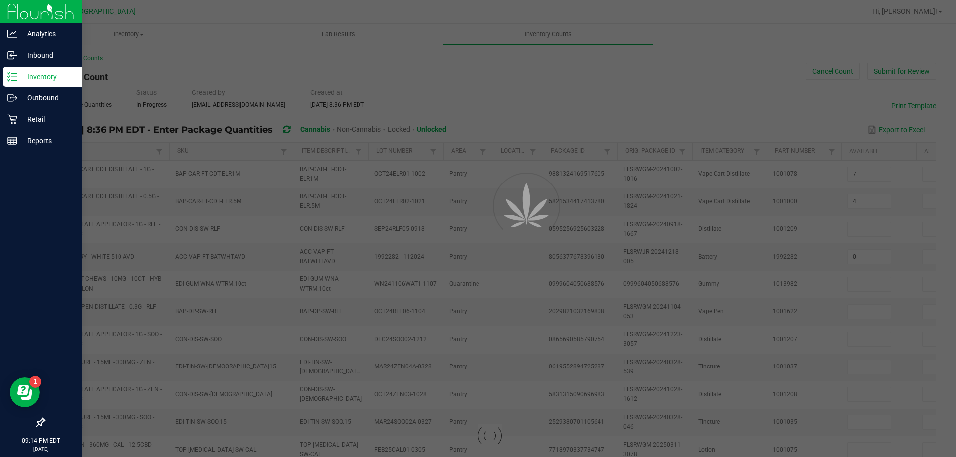
type input "10"
type input "11"
type input "4"
type input "9"
type input "2"
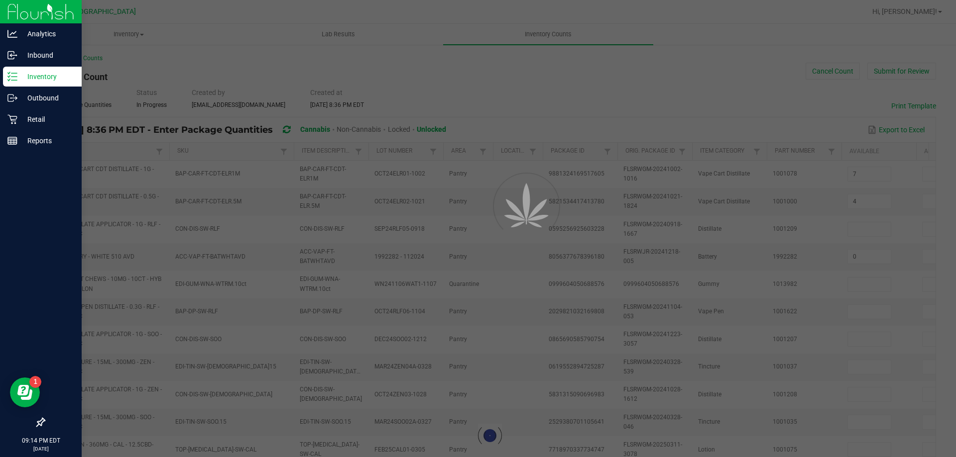
type input "23"
type input "15"
type input "4"
type input "17"
type input "1"
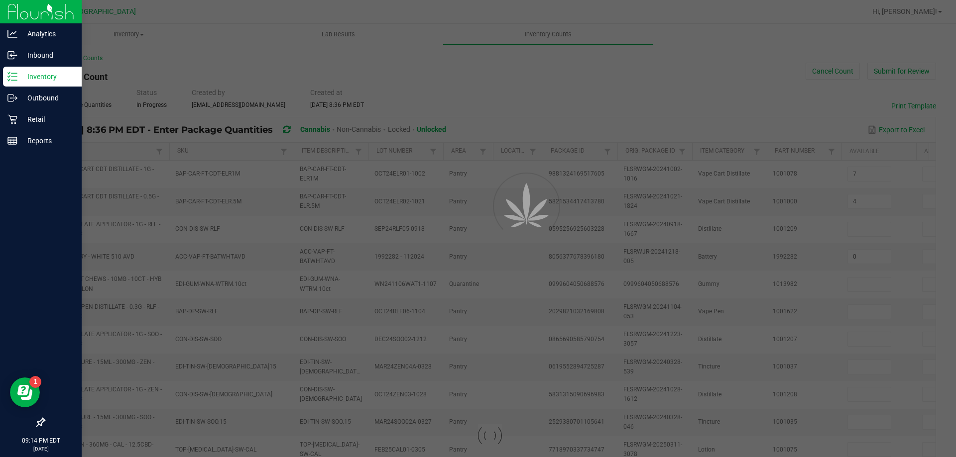
type input "7"
type input "17"
type input "5"
type input "8"
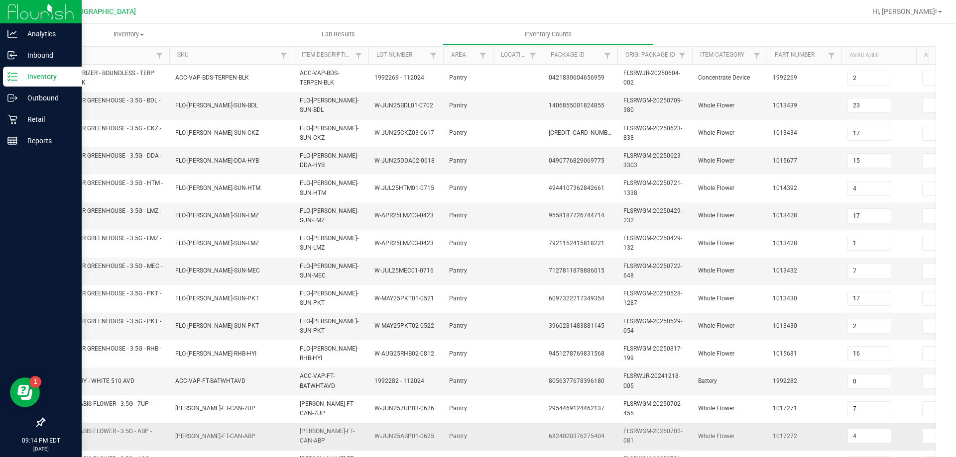
scroll to position [298, 0]
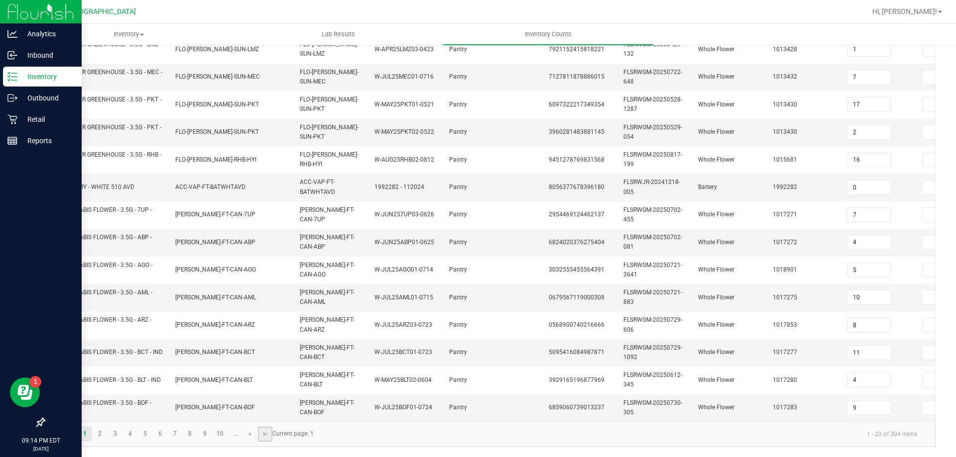
click at [260, 433] on link at bounding box center [265, 434] width 14 height 15
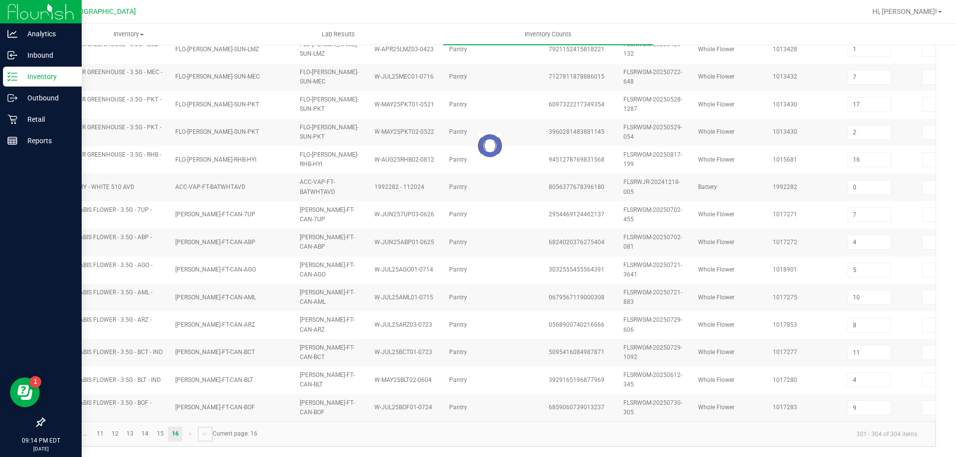
scroll to position [0, 0]
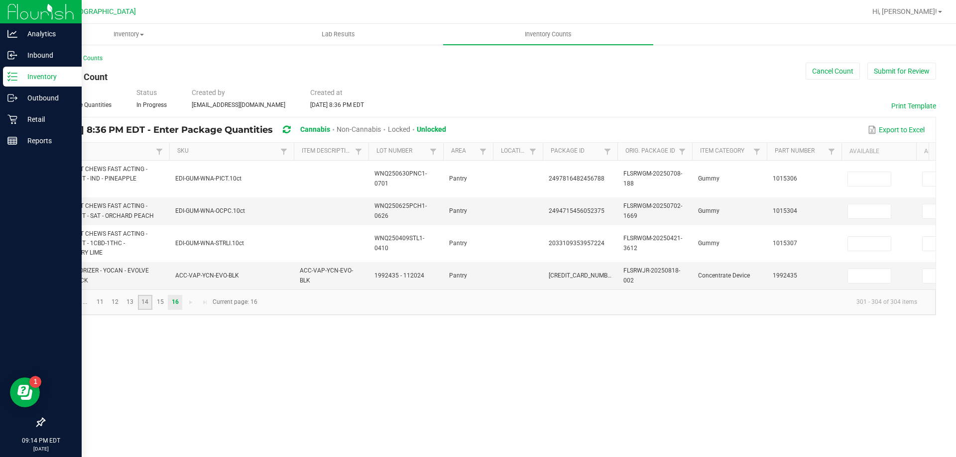
click at [143, 309] on link "14" at bounding box center [145, 302] width 14 height 15
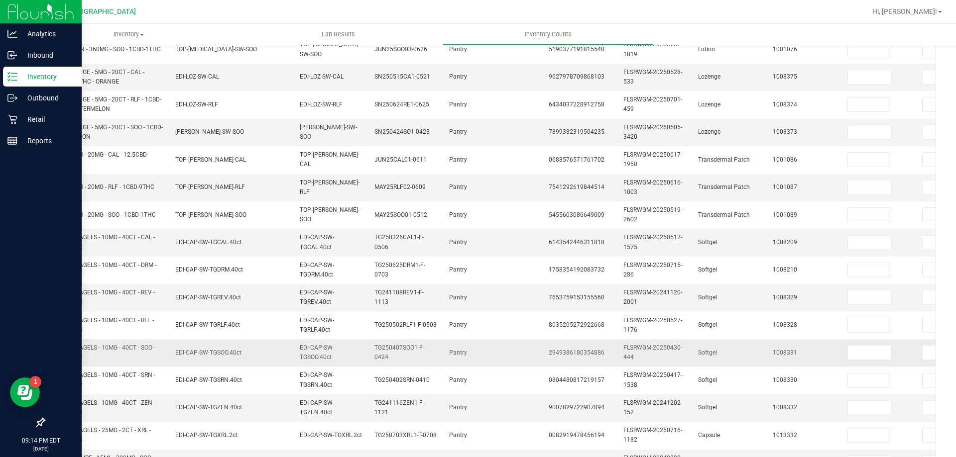
scroll to position [298, 0]
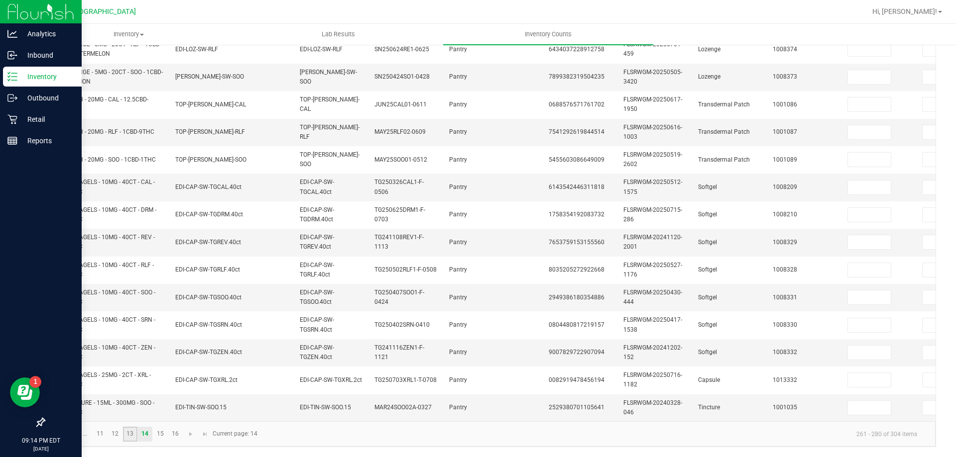
click at [129, 435] on link "13" at bounding box center [130, 434] width 14 height 15
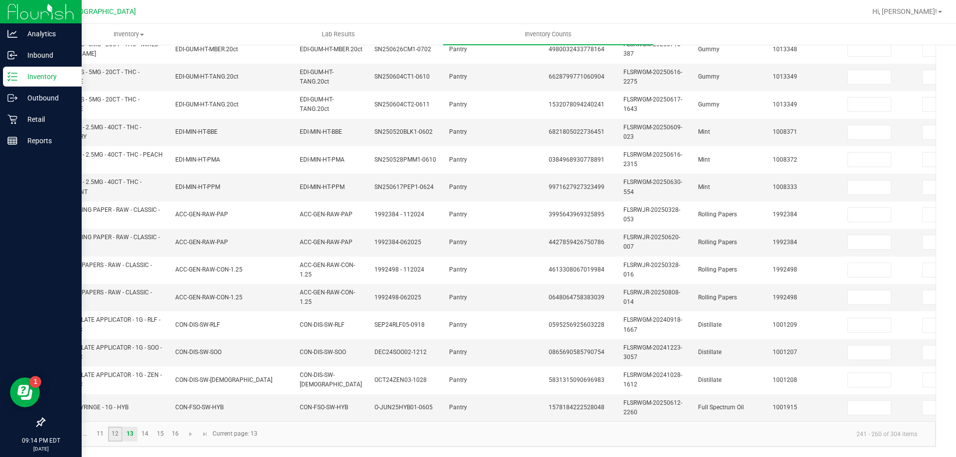
click at [114, 434] on link "12" at bounding box center [115, 434] width 14 height 15
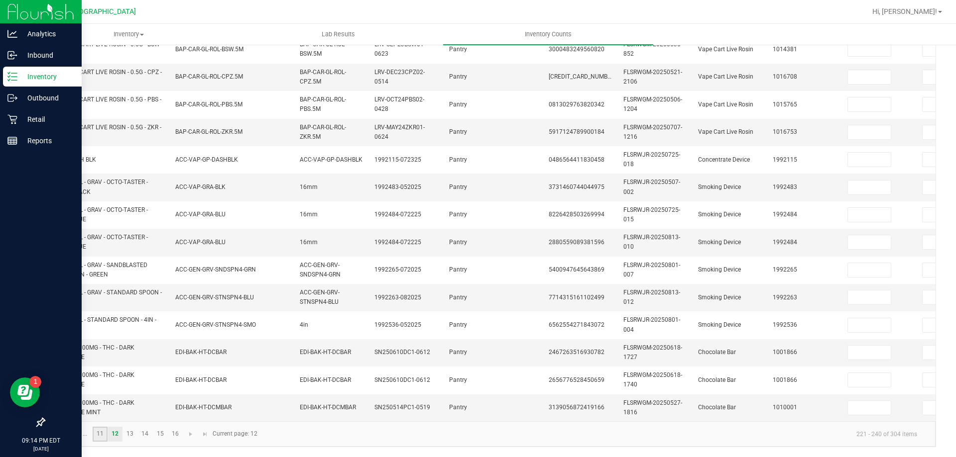
click at [95, 432] on link "11" at bounding box center [100, 434] width 14 height 15
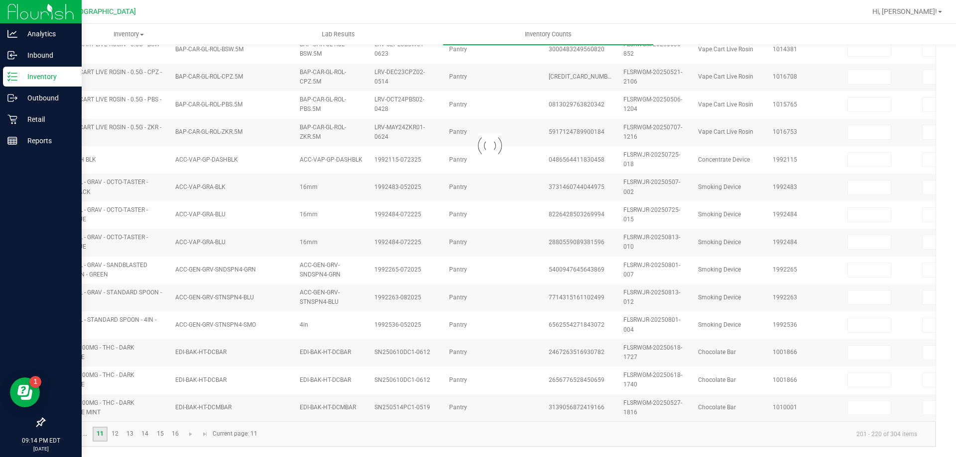
type input "3"
type input "9"
type input "1"
type input "3"
type input "6"
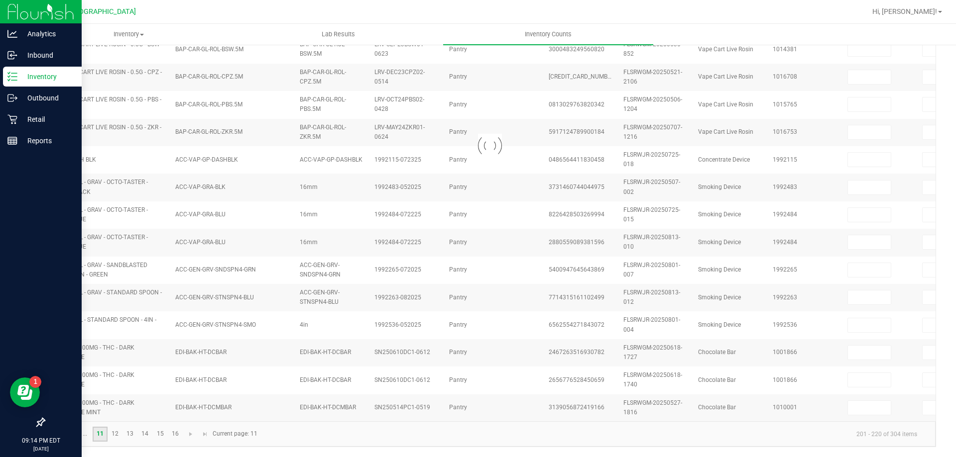
type input "4"
type input "2"
type input "18"
type input "7"
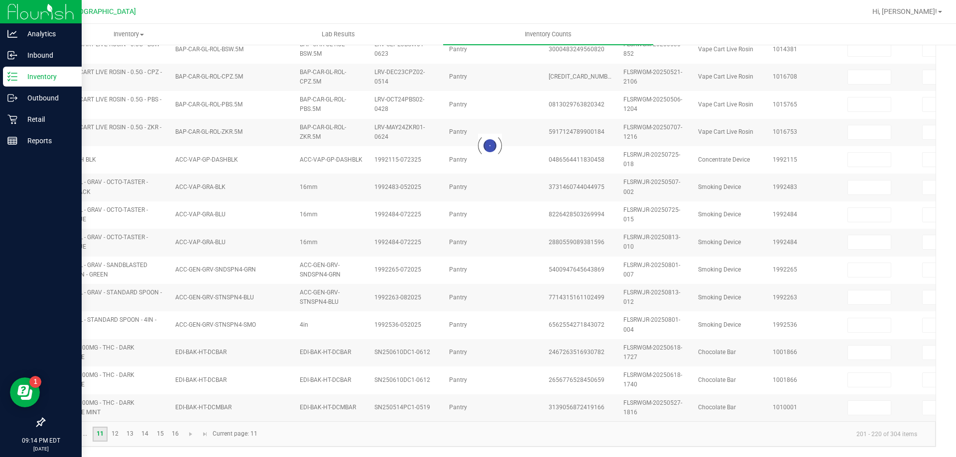
type input "3"
type input "0"
type input "1"
type input "0"
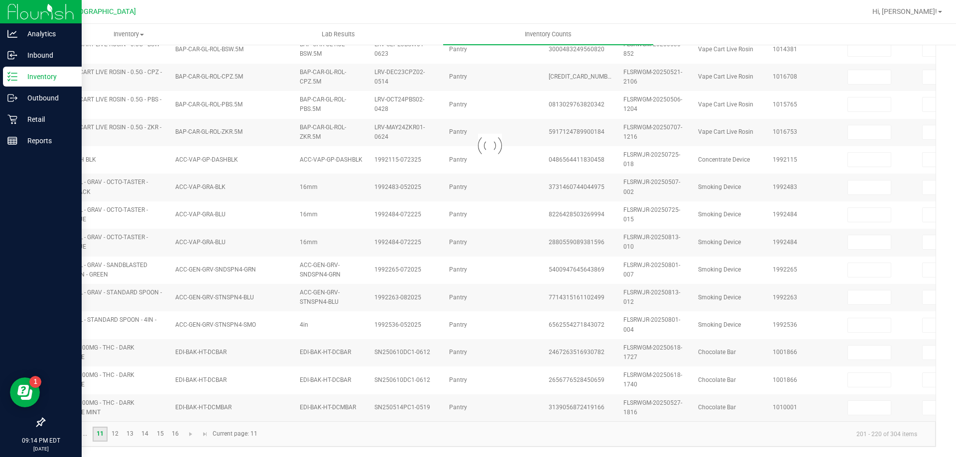
type input "1"
type input "6"
type input "5"
type input "7"
type input "2"
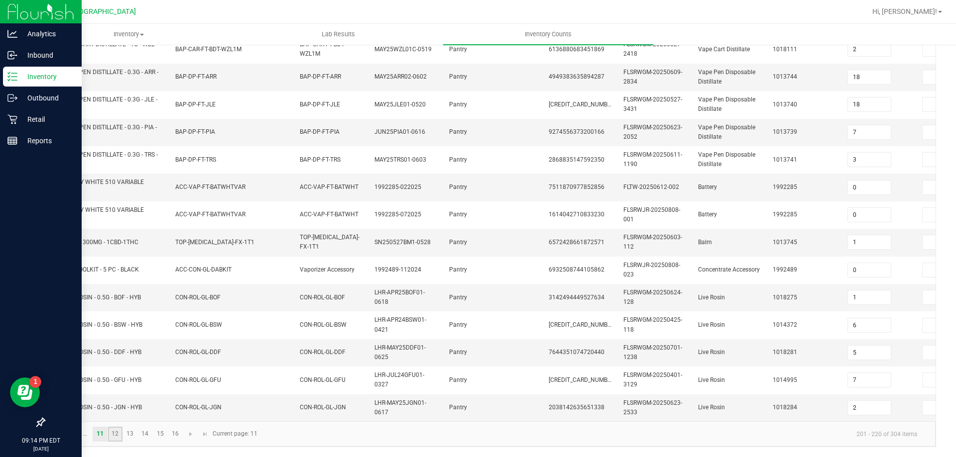
click at [119, 437] on link "12" at bounding box center [115, 434] width 14 height 15
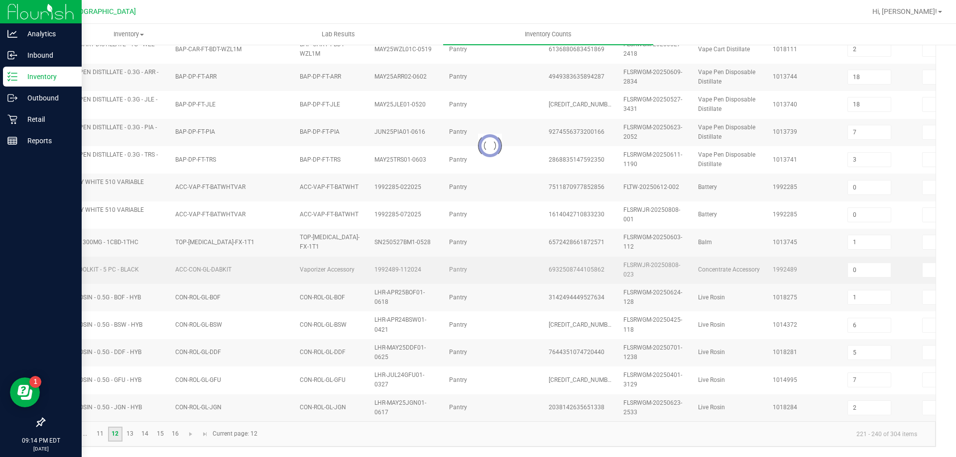
type input "5"
type input "2"
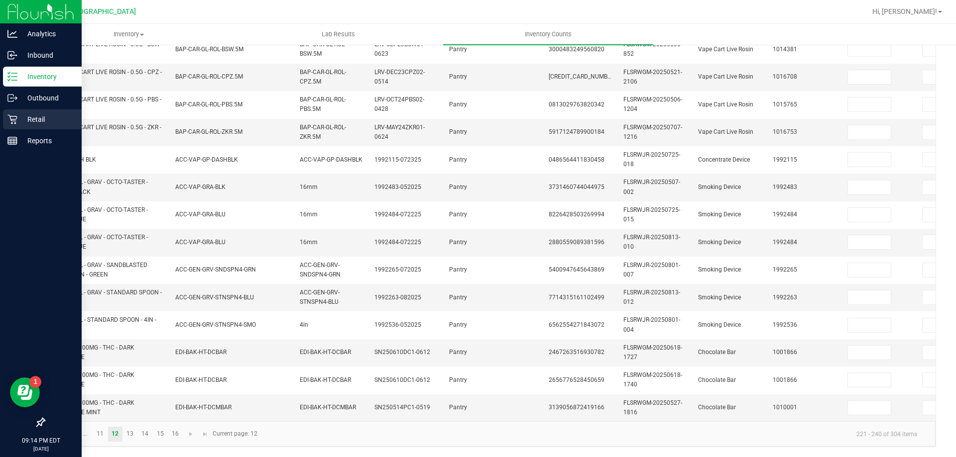
click at [15, 124] on icon at bounding box center [11, 119] width 9 height 9
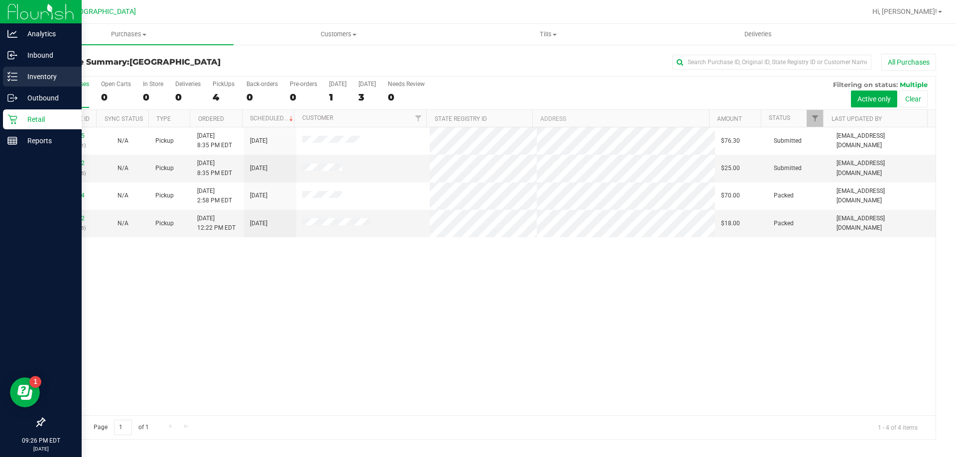
click at [50, 77] on p "Inventory" at bounding box center [47, 77] width 60 height 12
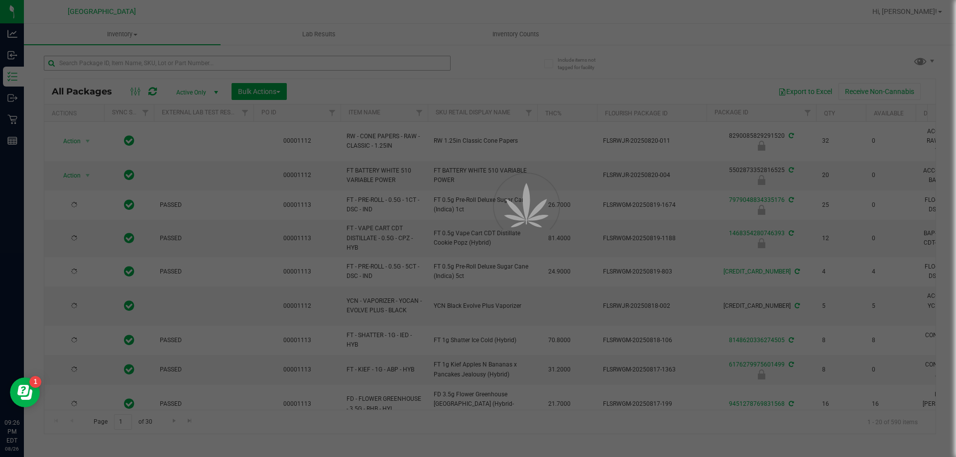
click at [297, 68] on div at bounding box center [478, 228] width 956 height 457
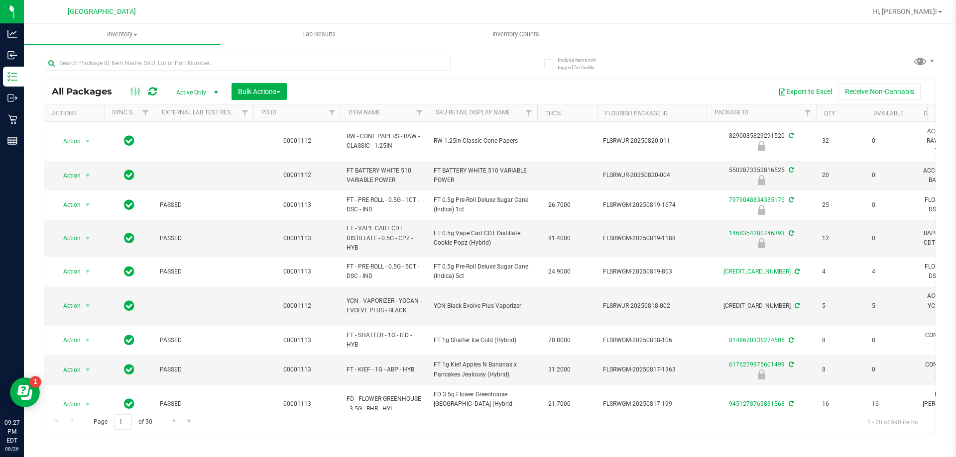
click at [274, 71] on div at bounding box center [247, 67] width 407 height 23
click at [273, 64] on input "text" at bounding box center [247, 63] width 407 height 15
type input "3855040785085530"
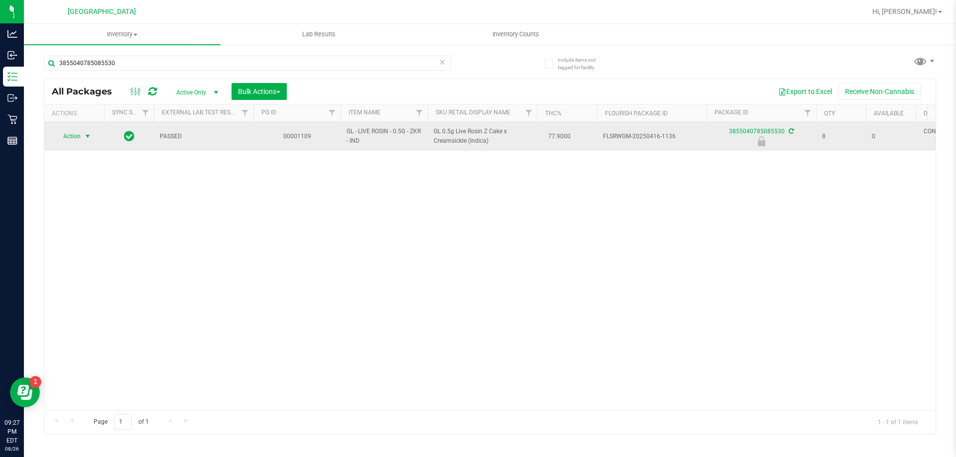
click at [88, 138] on span "select" at bounding box center [88, 136] width 8 height 8
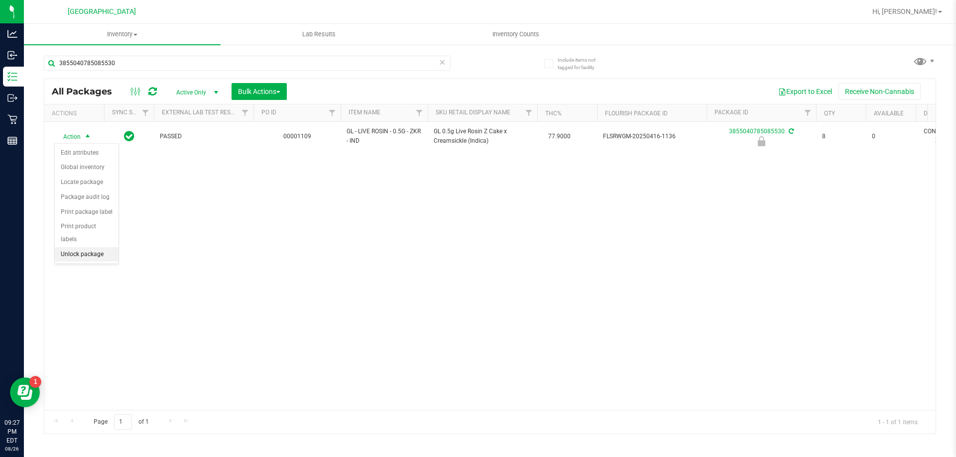
click at [96, 247] on li "Unlock package" at bounding box center [87, 254] width 64 height 15
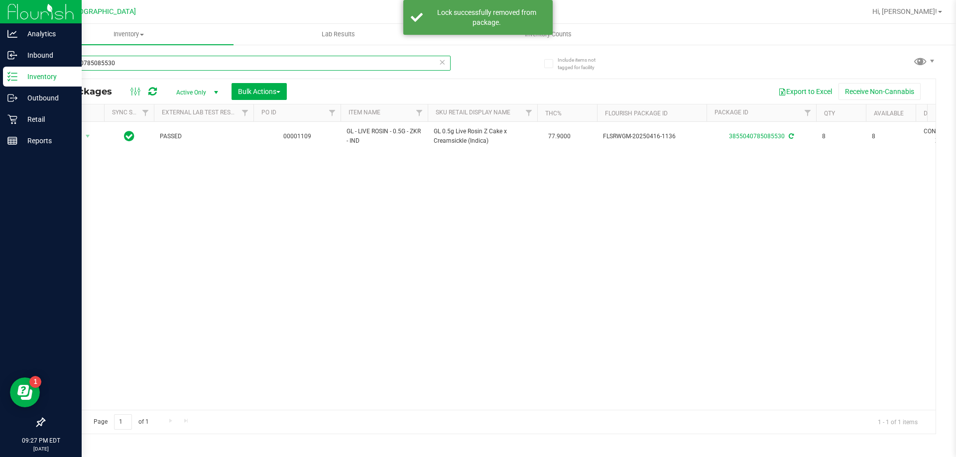
drag, startPoint x: 140, startPoint y: 63, endPoint x: 0, endPoint y: 74, distance: 140.3
click at [0, 74] on div "Analytics Inbound Inventory Outbound Retail Reports 09:27 PM EDT [DATE] 08/26 P…" at bounding box center [478, 228] width 956 height 457
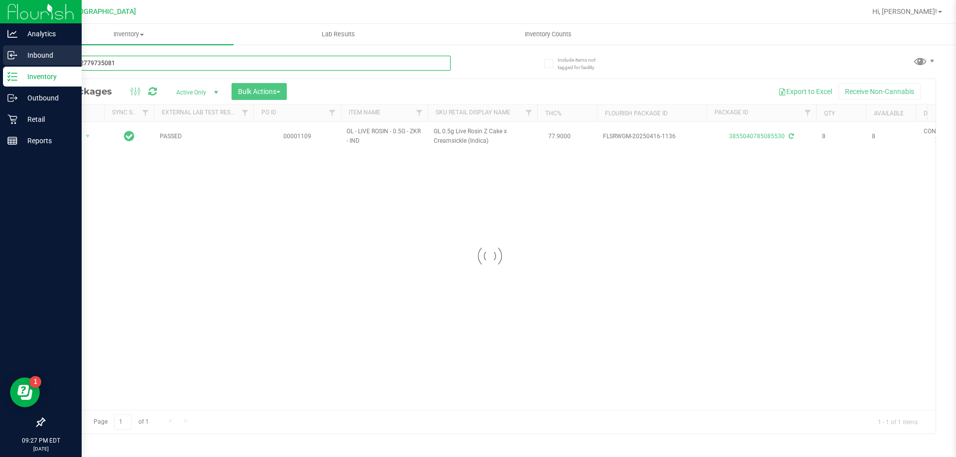
type input "8507362779735081"
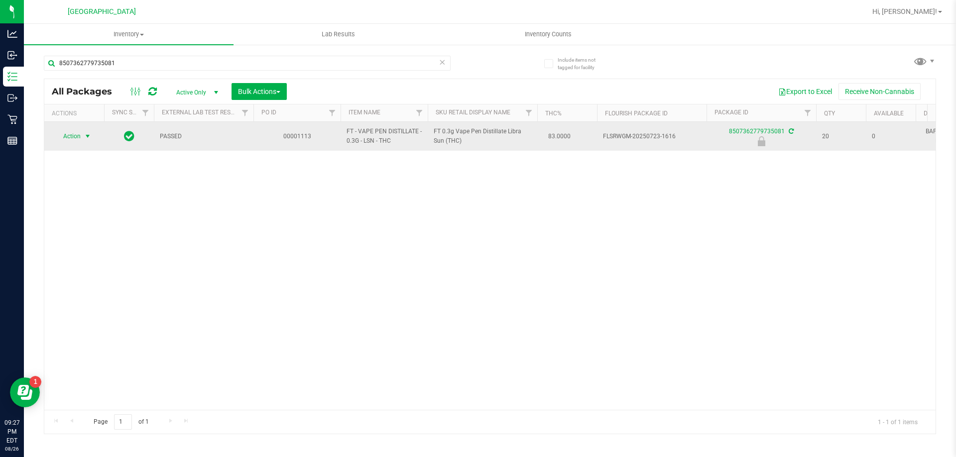
click at [72, 137] on span "Action" at bounding box center [67, 136] width 27 height 14
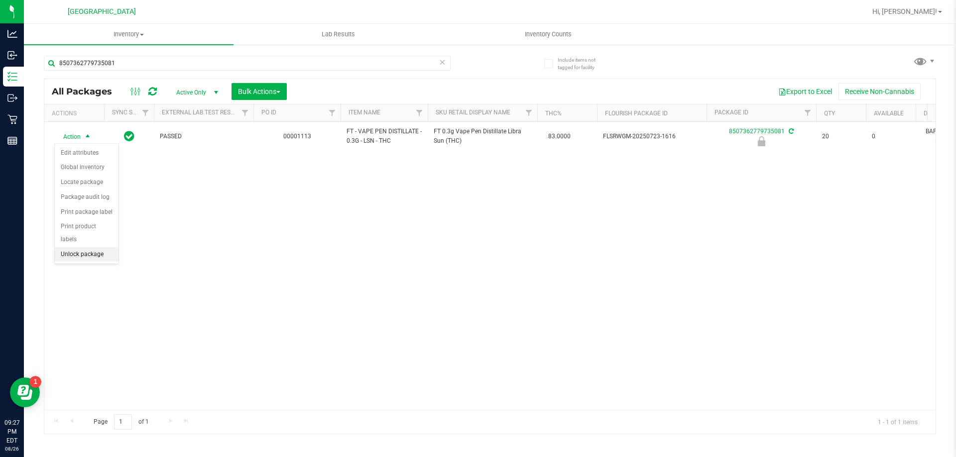
click at [94, 247] on li "Unlock package" at bounding box center [87, 254] width 64 height 15
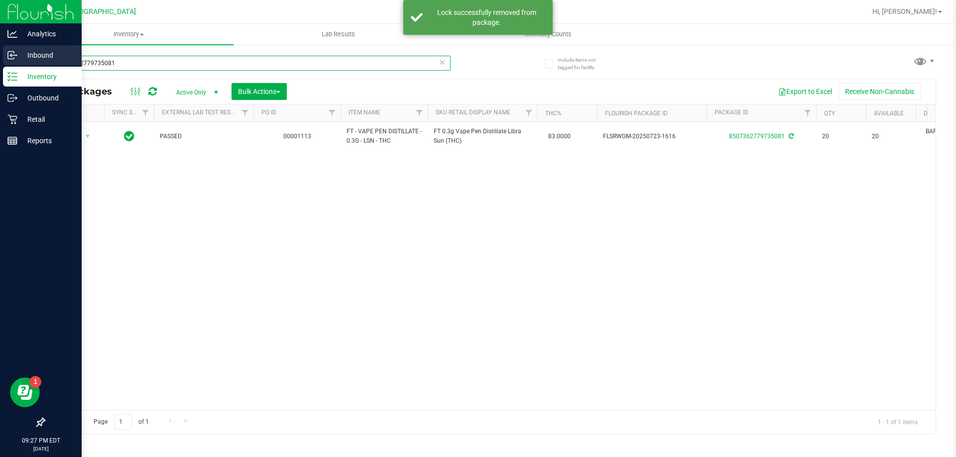
drag, startPoint x: 138, startPoint y: 63, endPoint x: 0, endPoint y: 66, distance: 137.9
click at [0, 66] on div "Analytics Inbound Inventory Outbound Retail Reports 09:27 PM EDT [DATE] 08/26 P…" at bounding box center [478, 228] width 956 height 457
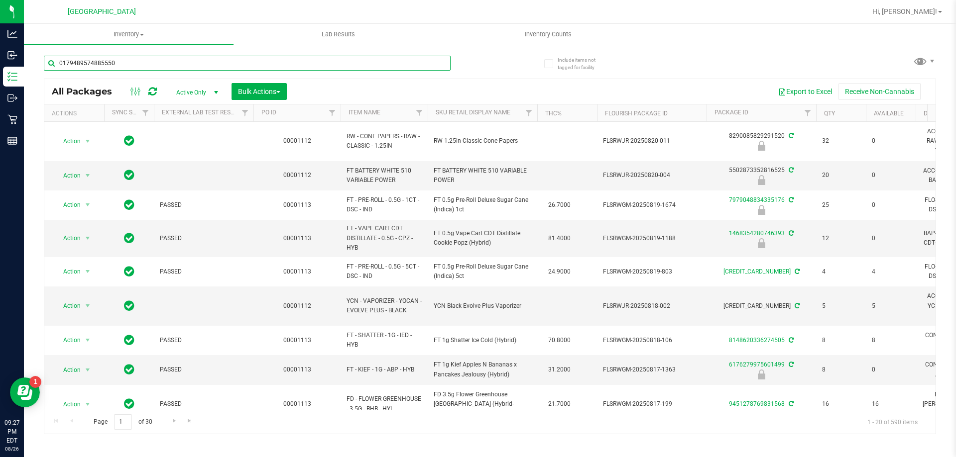
type input "0179489574885550"
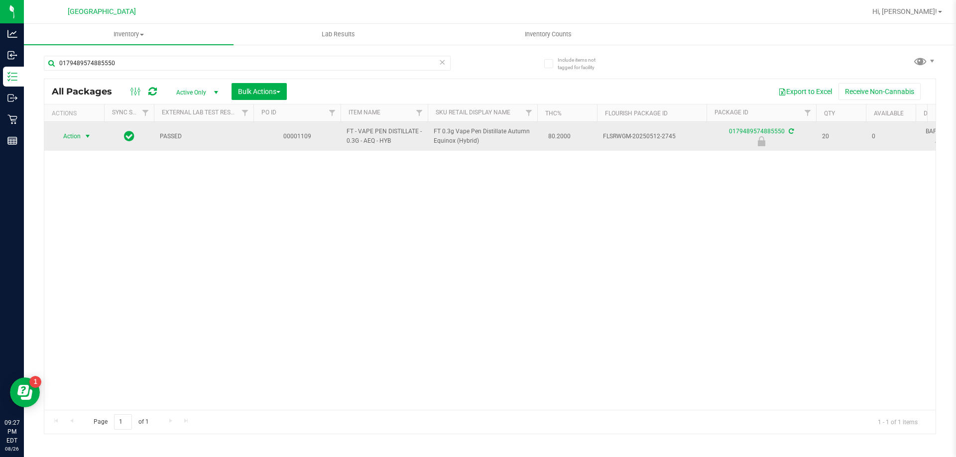
click at [83, 136] on span "select" at bounding box center [88, 136] width 12 height 14
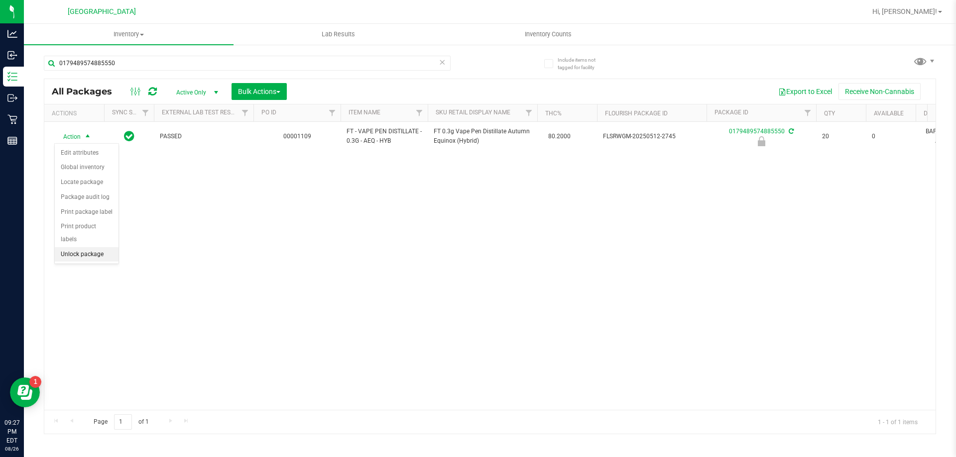
click at [85, 247] on li "Unlock package" at bounding box center [87, 254] width 64 height 15
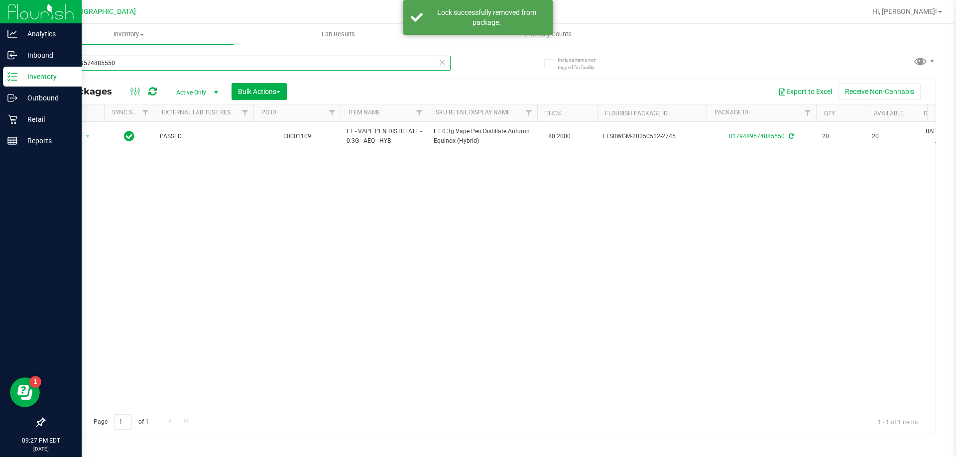
drag, startPoint x: 142, startPoint y: 62, endPoint x: 0, endPoint y: 2, distance: 153.7
click at [0, 11] on div "Analytics Inbound Inventory Outbound Retail Reports 09:27 PM EDT [DATE] 08/26 P…" at bounding box center [478, 228] width 956 height 457
type input "7979048834335176"
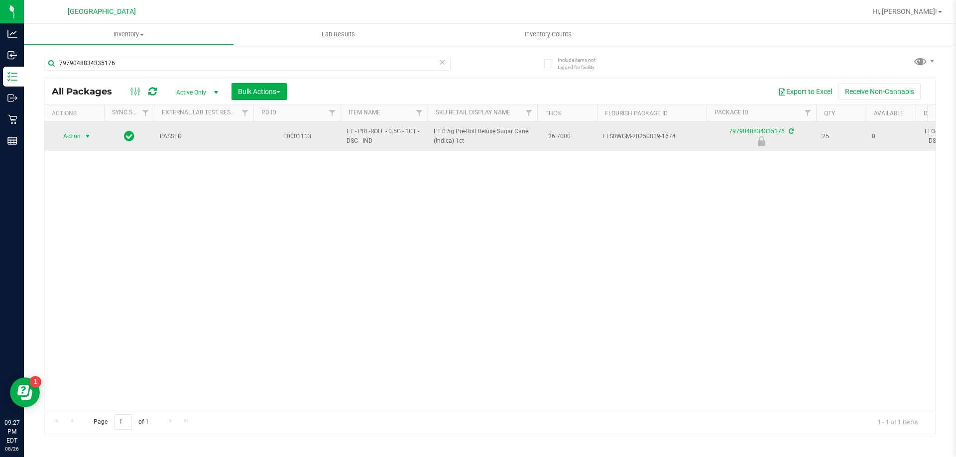
click at [76, 132] on span "Action" at bounding box center [67, 136] width 27 height 14
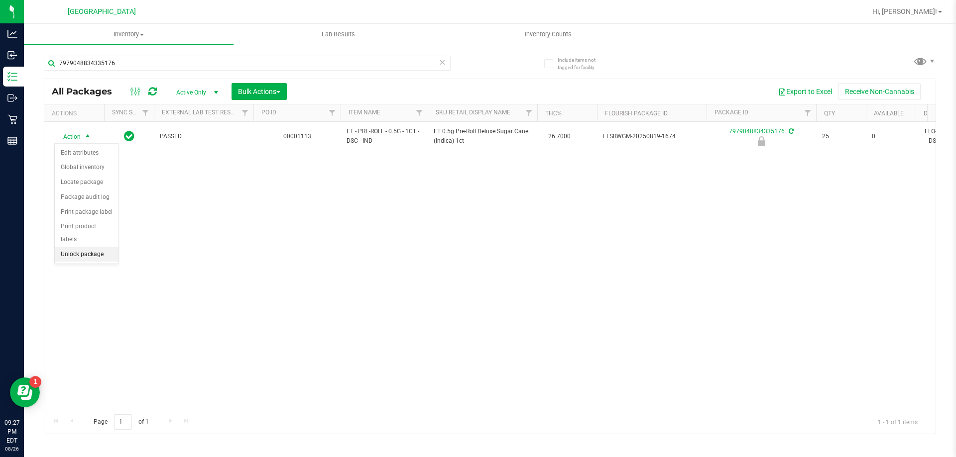
click at [96, 247] on li "Unlock package" at bounding box center [87, 254] width 64 height 15
